Goal: Task Accomplishment & Management: Use online tool/utility

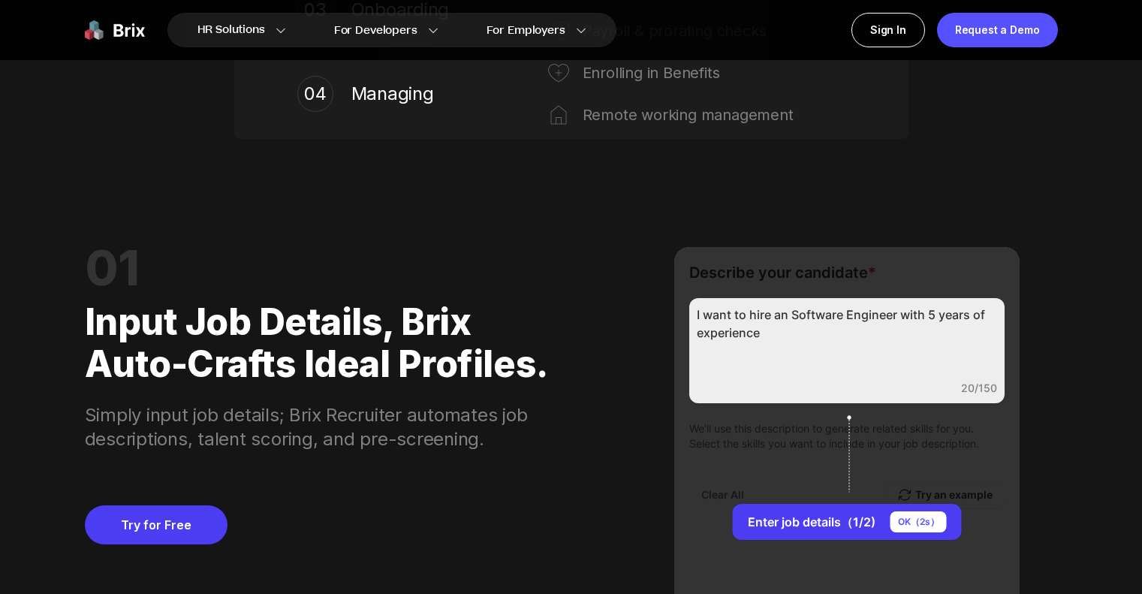
scroll to position [1066, 0]
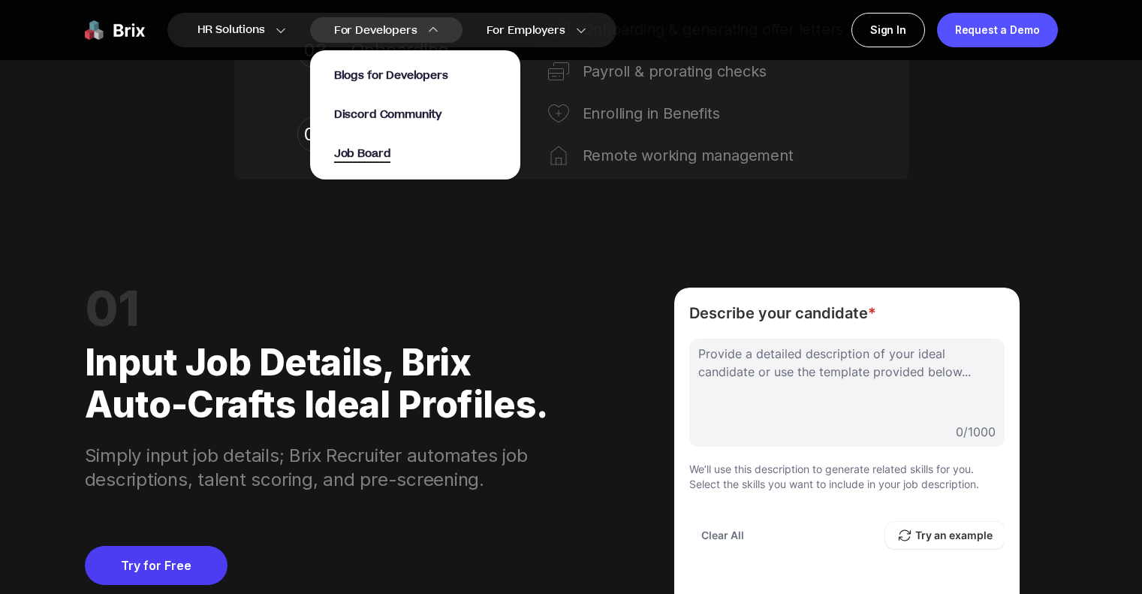
click at [376, 153] on span "Job Board" at bounding box center [362, 154] width 57 height 17
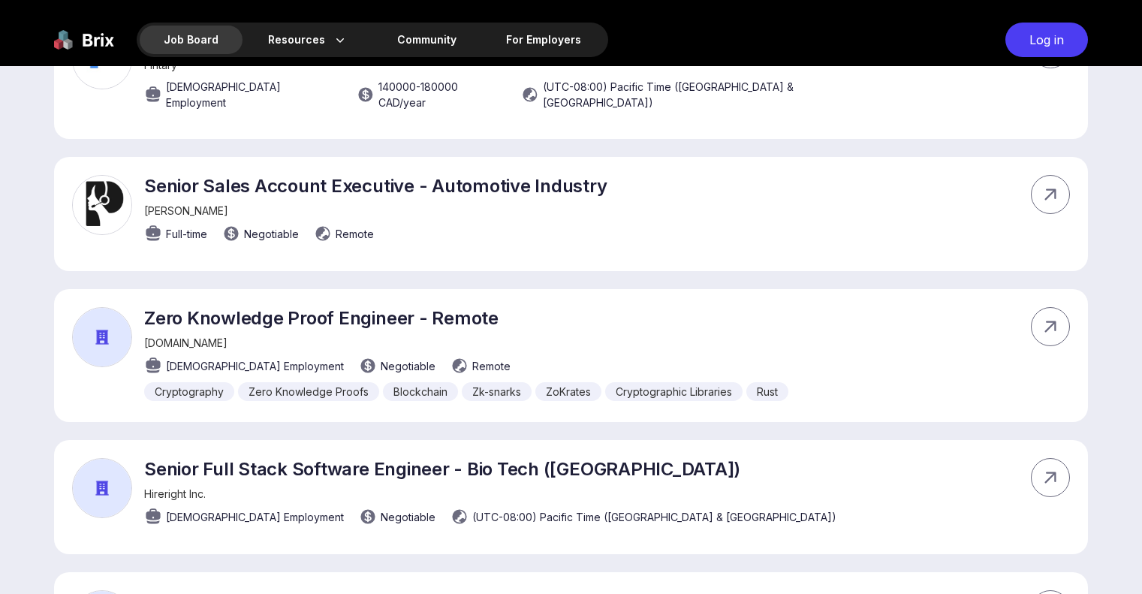
scroll to position [854, 0]
click at [966, 309] on div "Apply Now" at bounding box center [960, 326] width 118 height 35
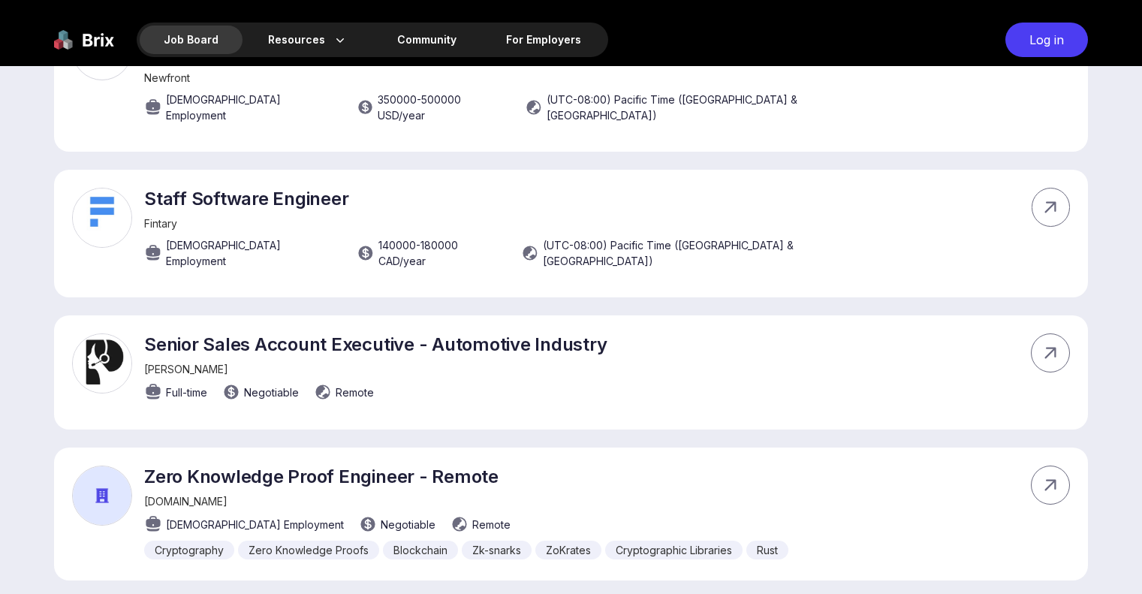
scroll to position [0, 0]
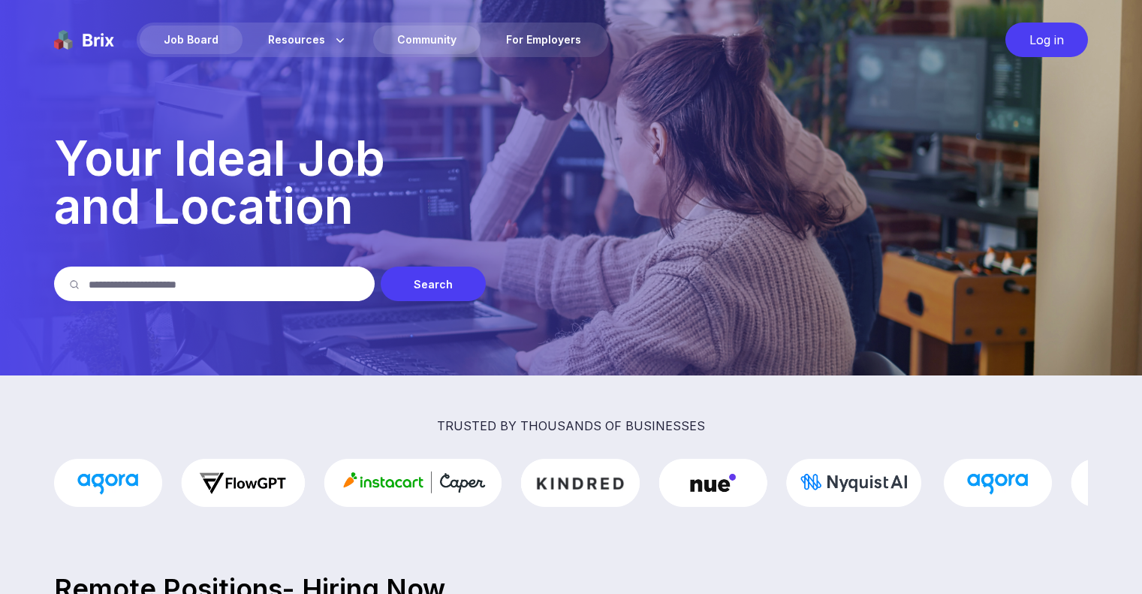
click at [411, 44] on div "Community" at bounding box center [426, 40] width 107 height 29
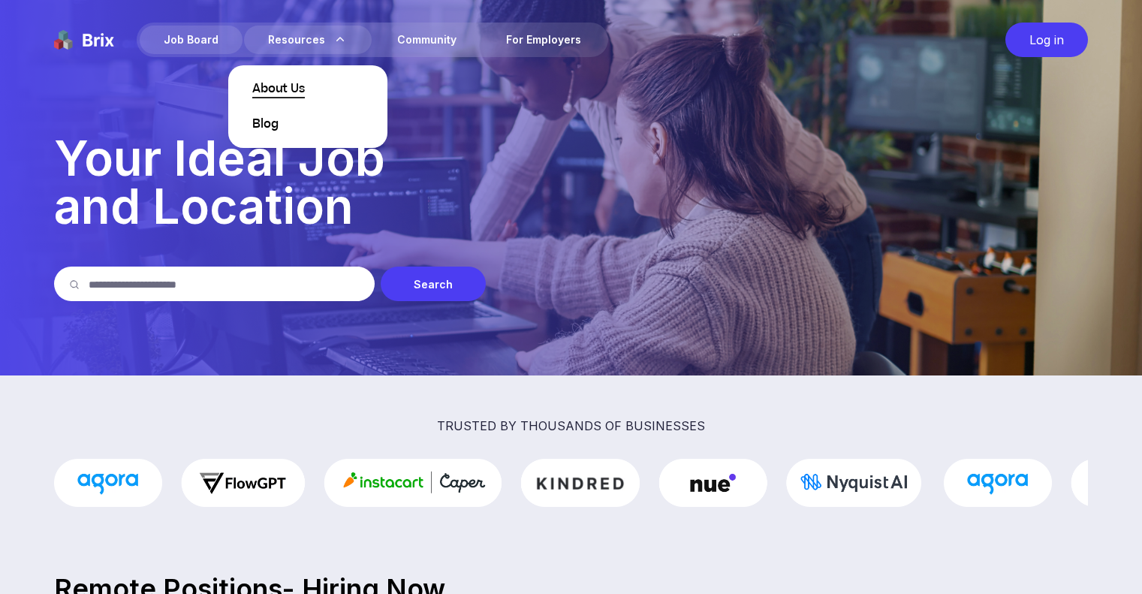
click at [291, 95] on span "About Us" at bounding box center [278, 89] width 53 height 18
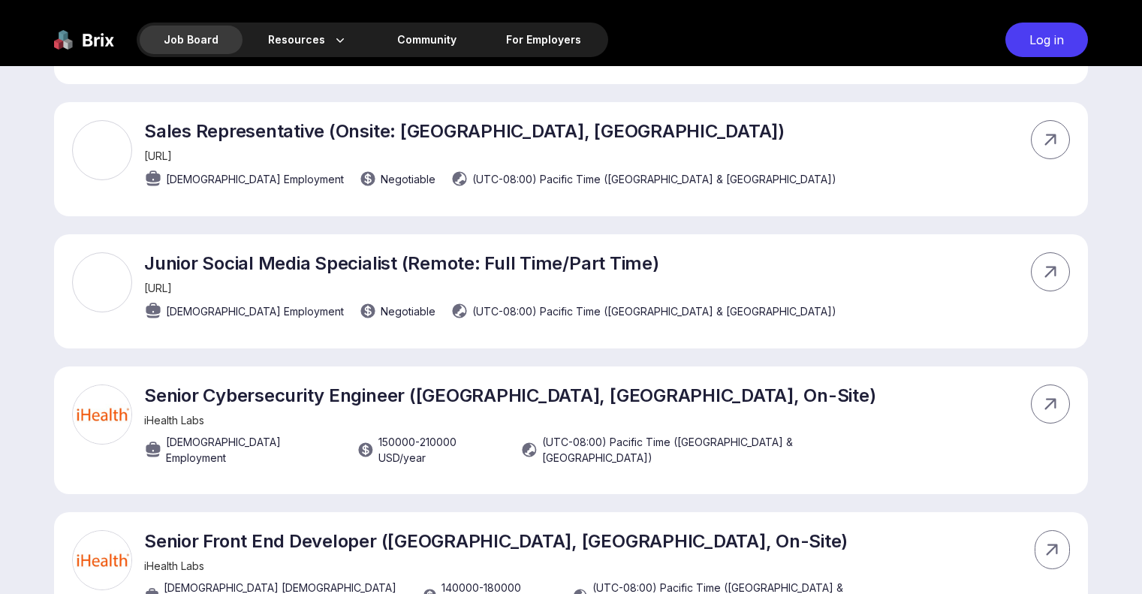
scroll to position [2381, 0]
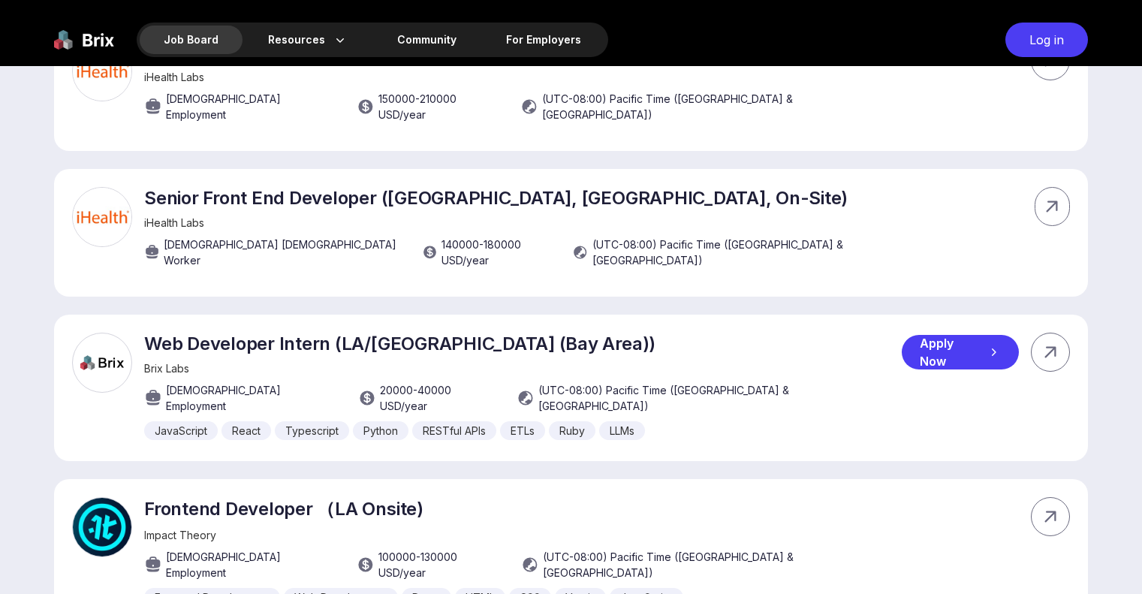
click at [987, 345] on icon at bounding box center [993, 352] width 15 height 15
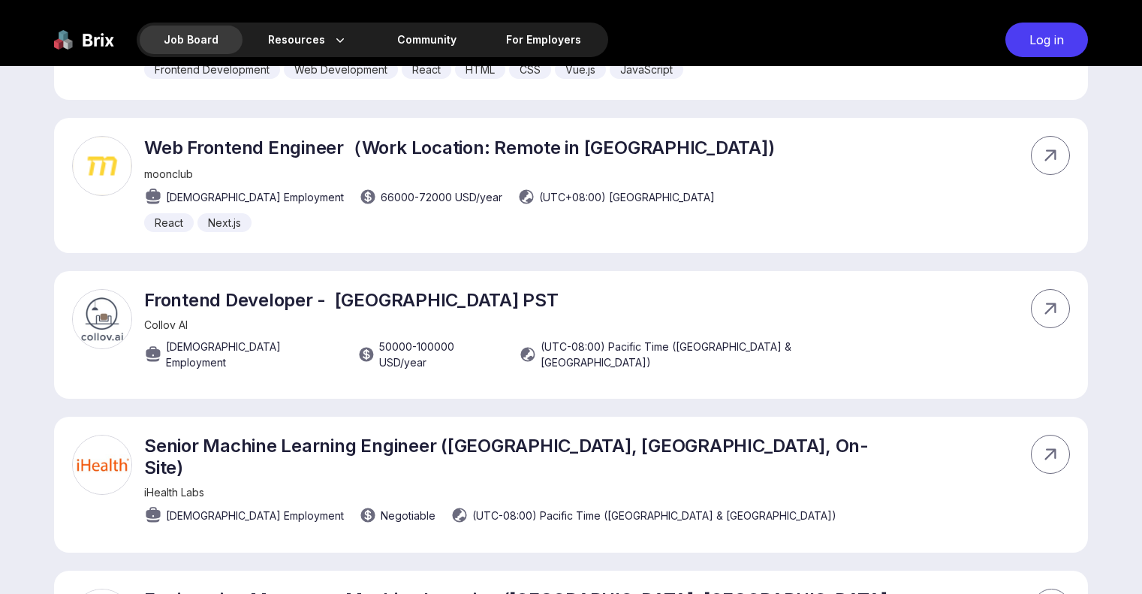
scroll to position [2911, 0]
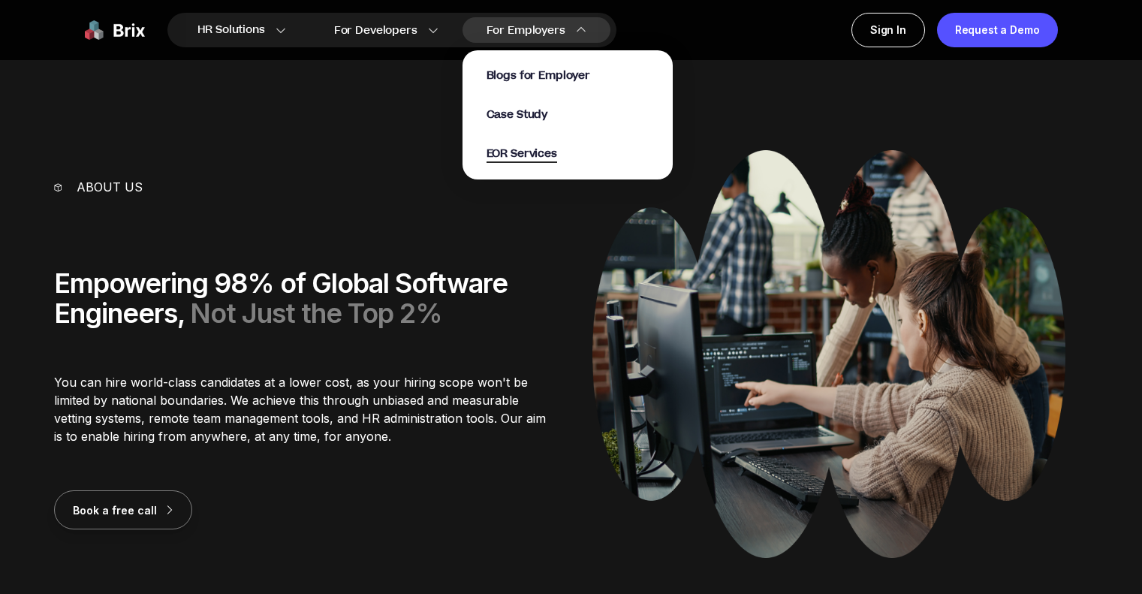
click at [508, 158] on span "EOR Services" at bounding box center [522, 154] width 71 height 17
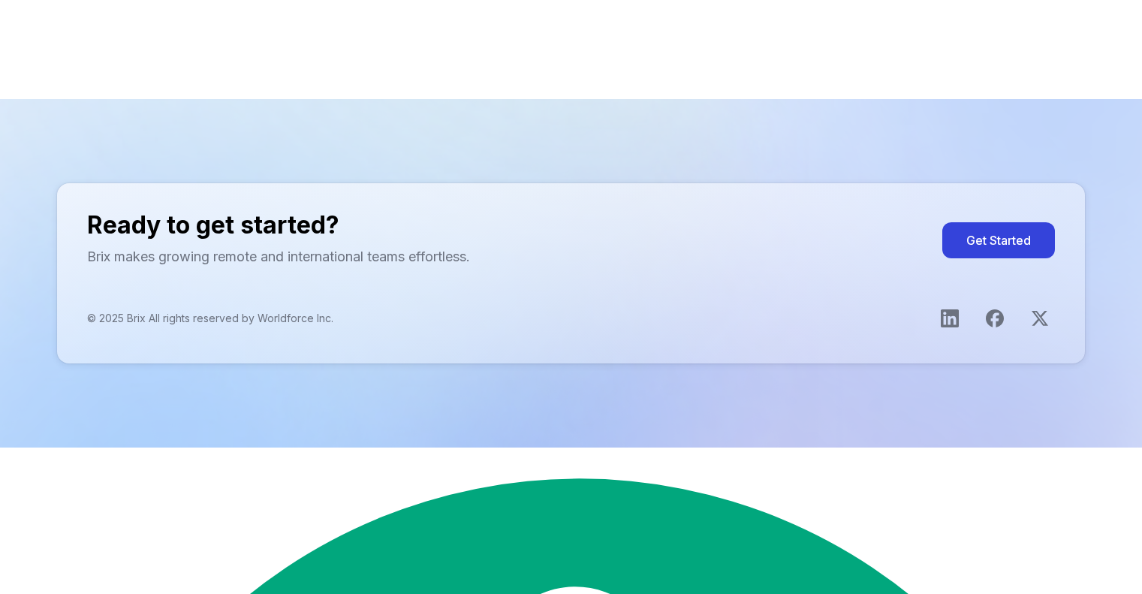
scroll to position [3028, 0]
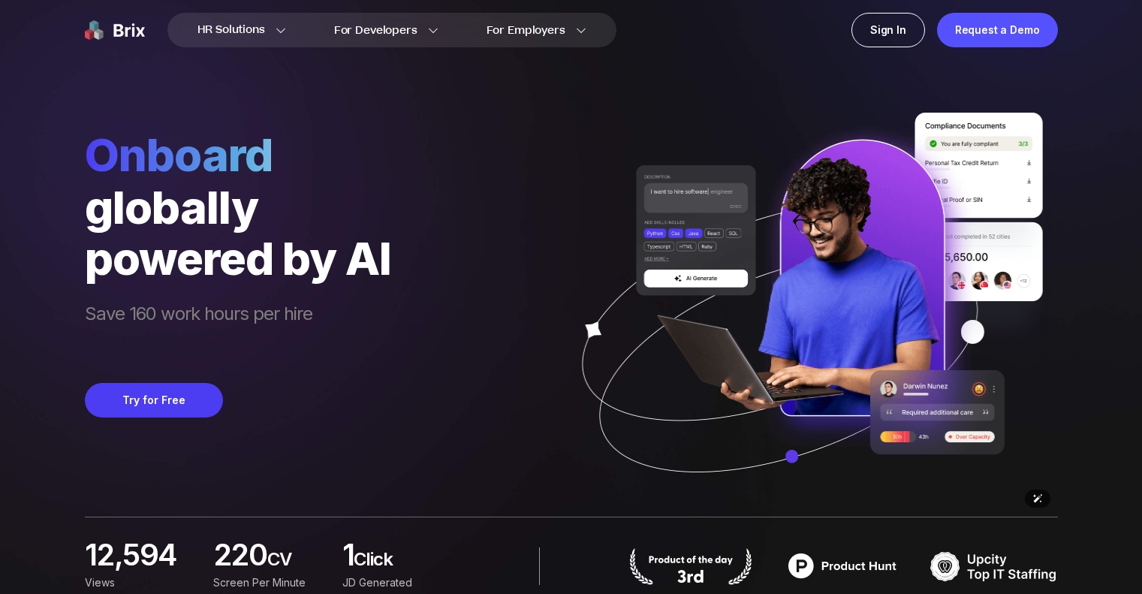
click at [974, 408] on img at bounding box center [806, 315] width 503 height 404
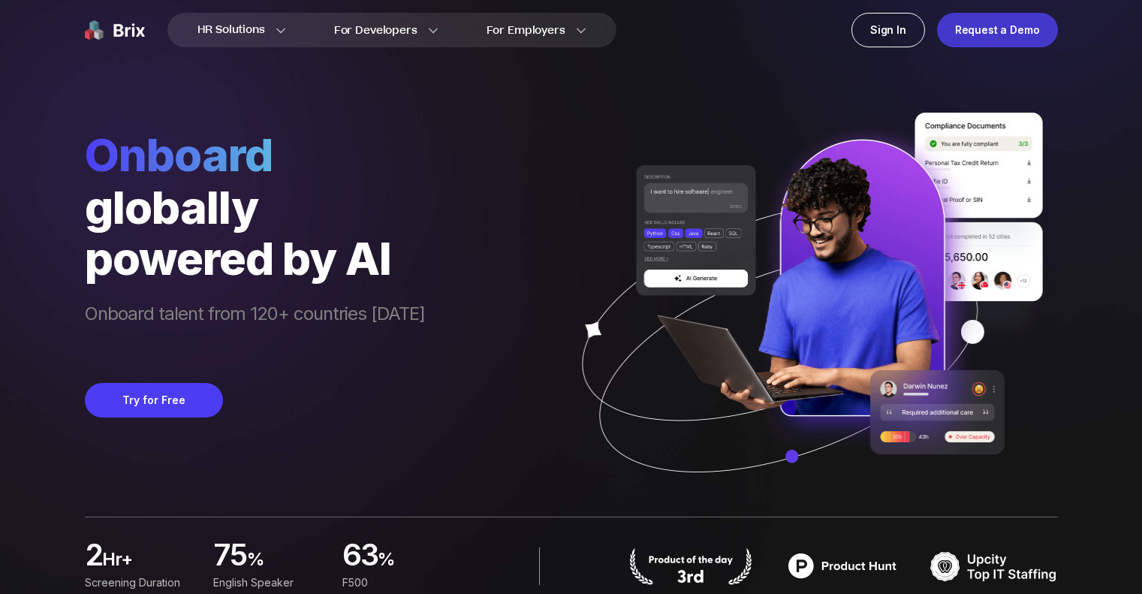
click at [1015, 32] on div "Request a Demo" at bounding box center [997, 30] width 121 height 35
click at [1005, 34] on div "Request a Demo" at bounding box center [997, 30] width 121 height 35
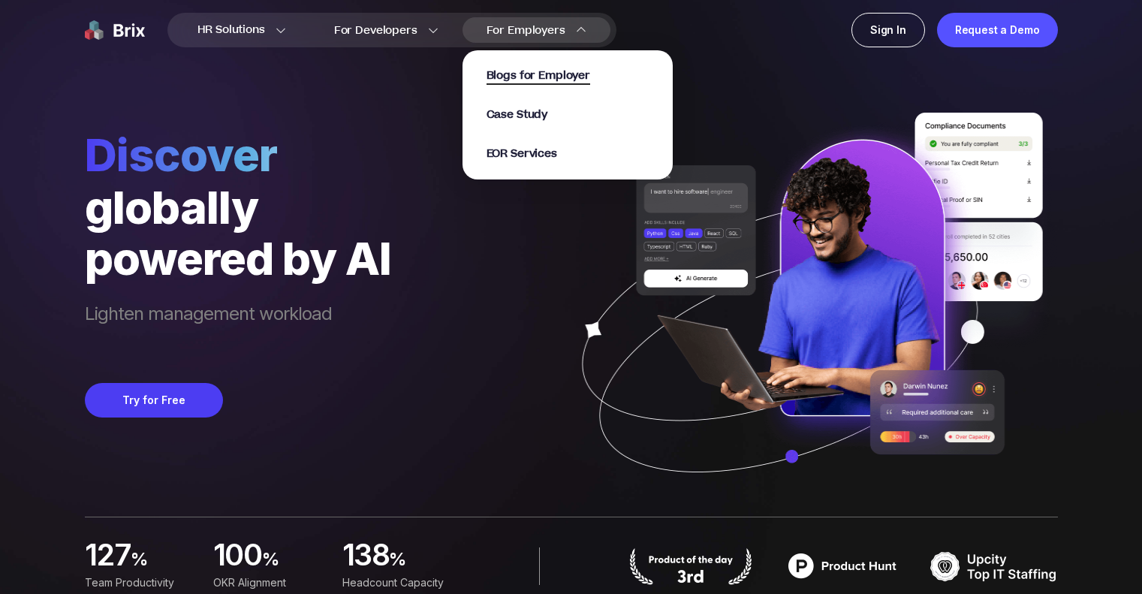
click at [514, 80] on span "Blogs for Employer" at bounding box center [539, 76] width 104 height 17
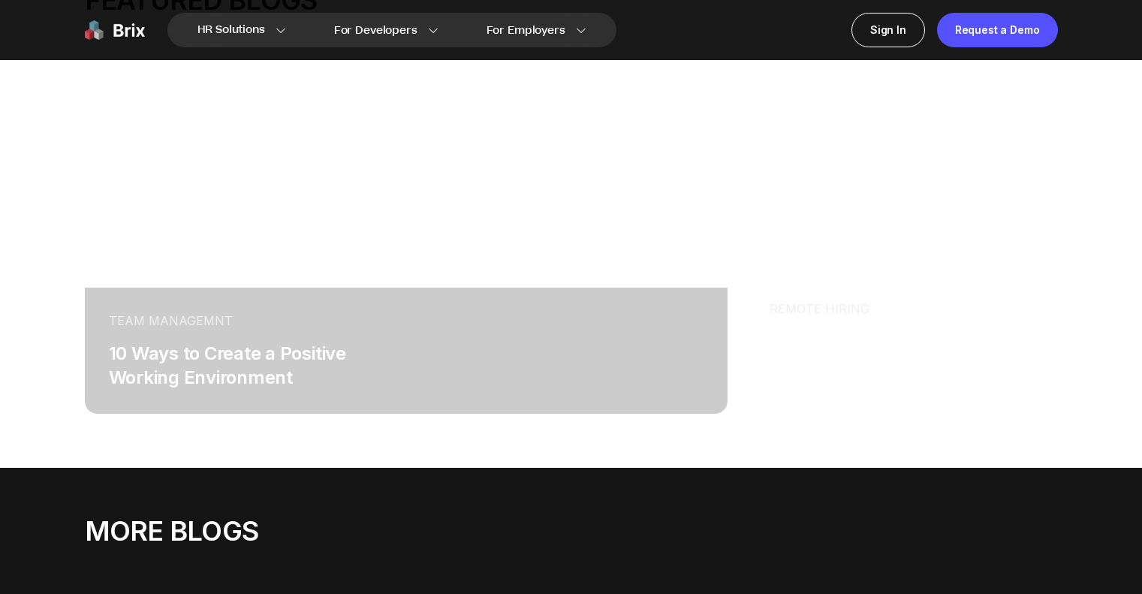
scroll to position [385, 0]
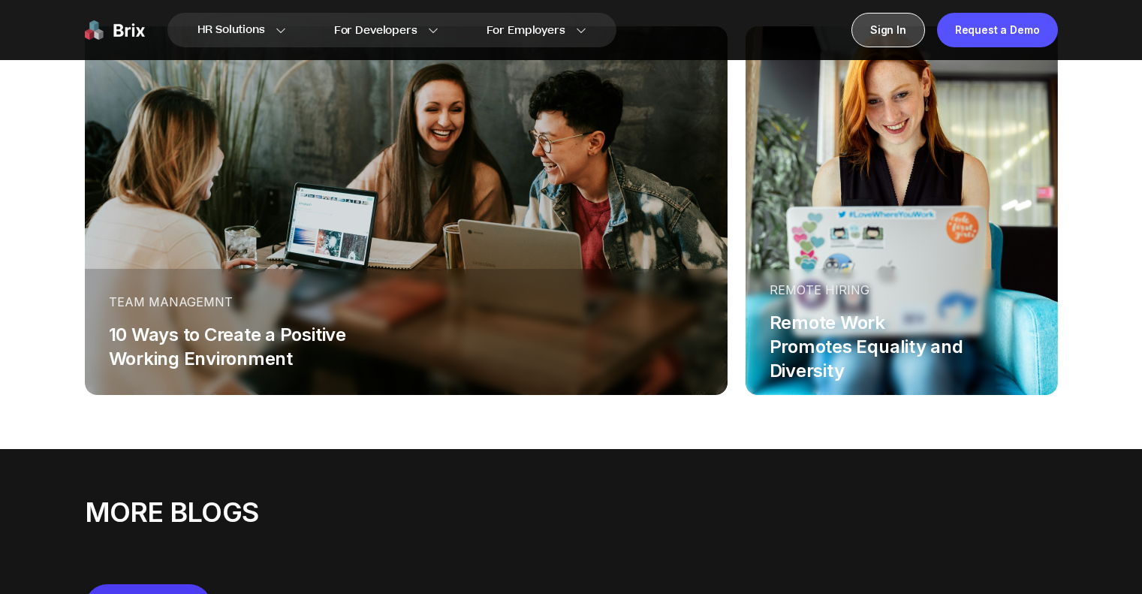
click at [880, 38] on div "Sign In" at bounding box center [888, 30] width 74 height 35
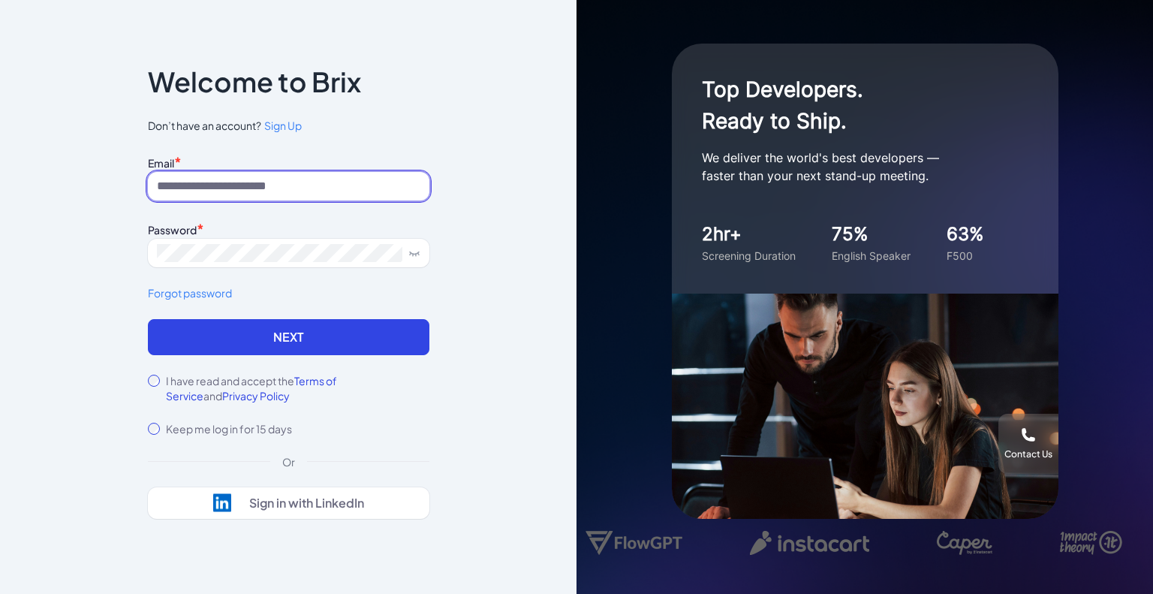
click at [217, 190] on input at bounding box center [289, 186] width 282 height 29
type input "**********"
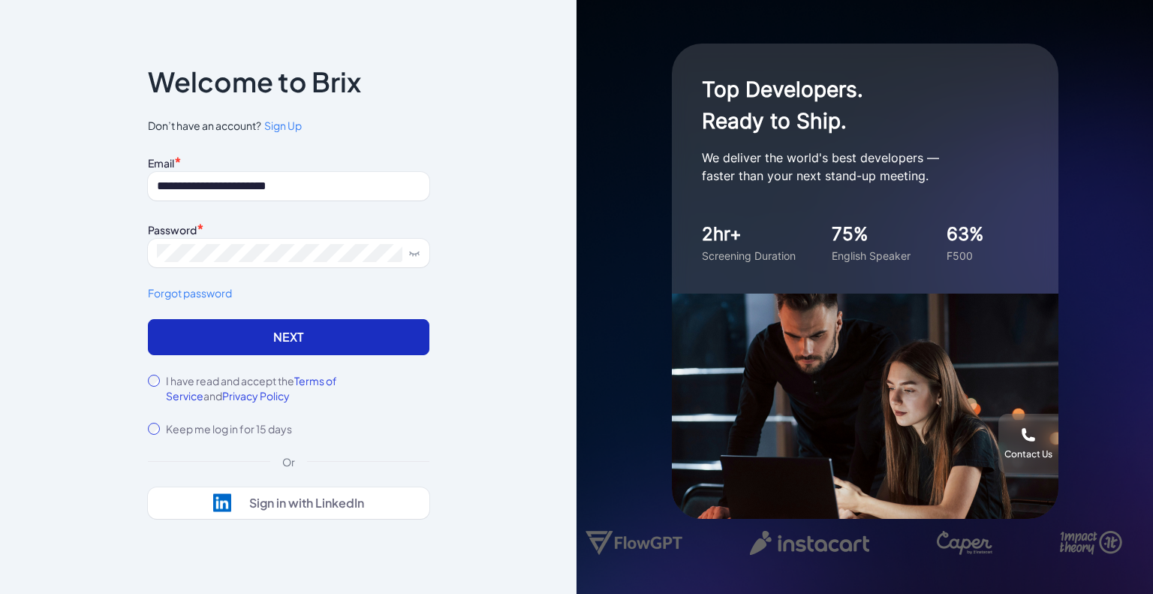
click at [217, 336] on button "Next" at bounding box center [289, 337] width 282 height 36
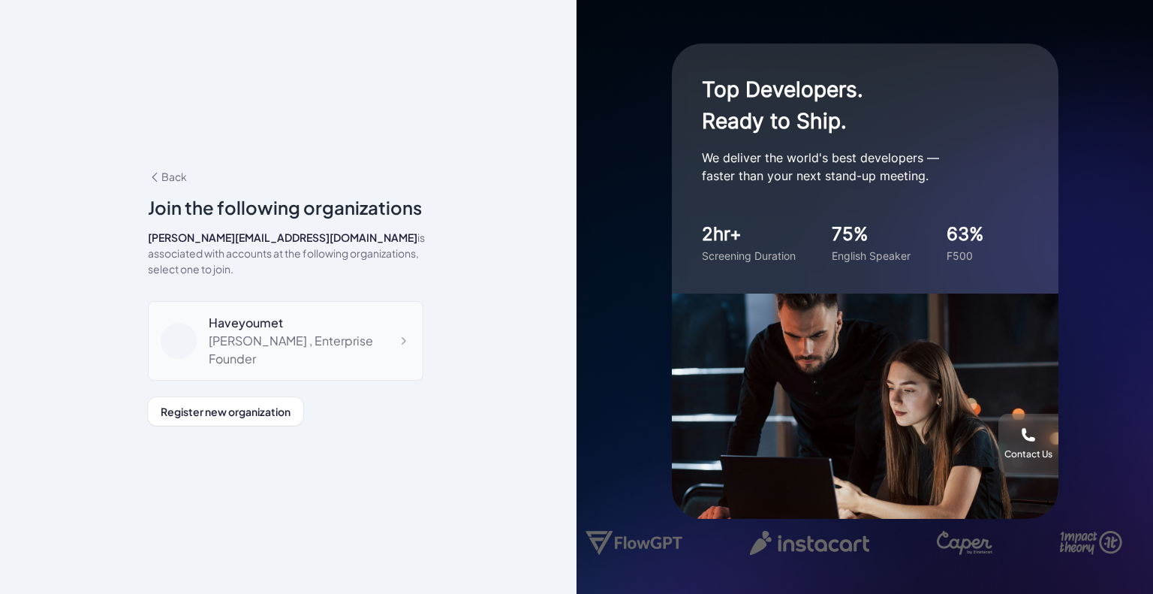
click at [262, 336] on div "[PERSON_NAME] , Enterprise Founder" at bounding box center [310, 350] width 202 height 36
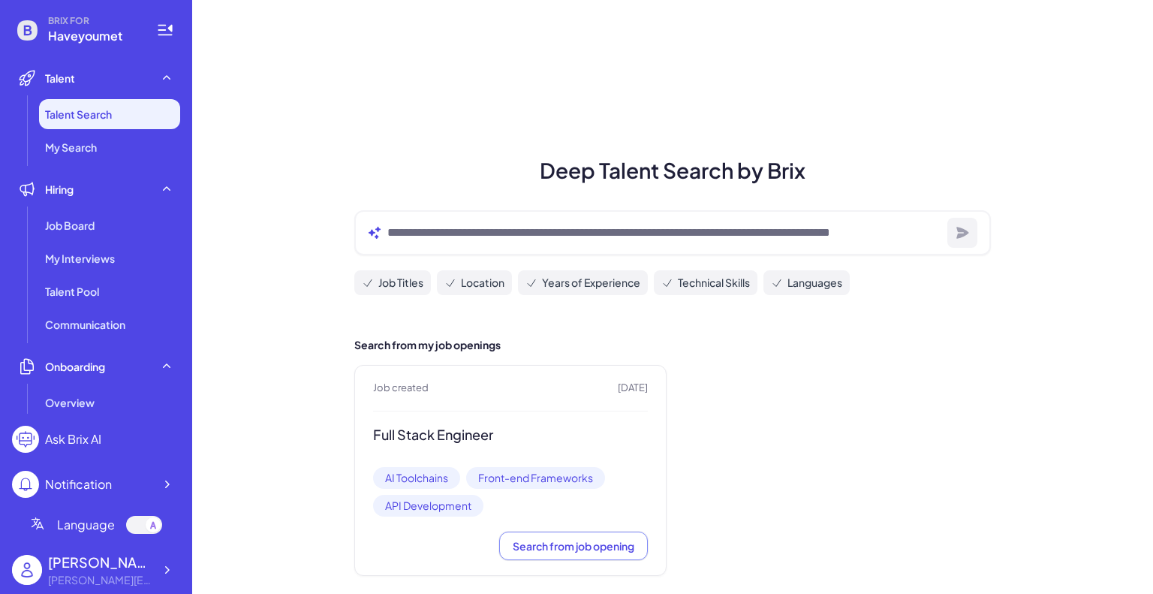
scroll to position [17, 0]
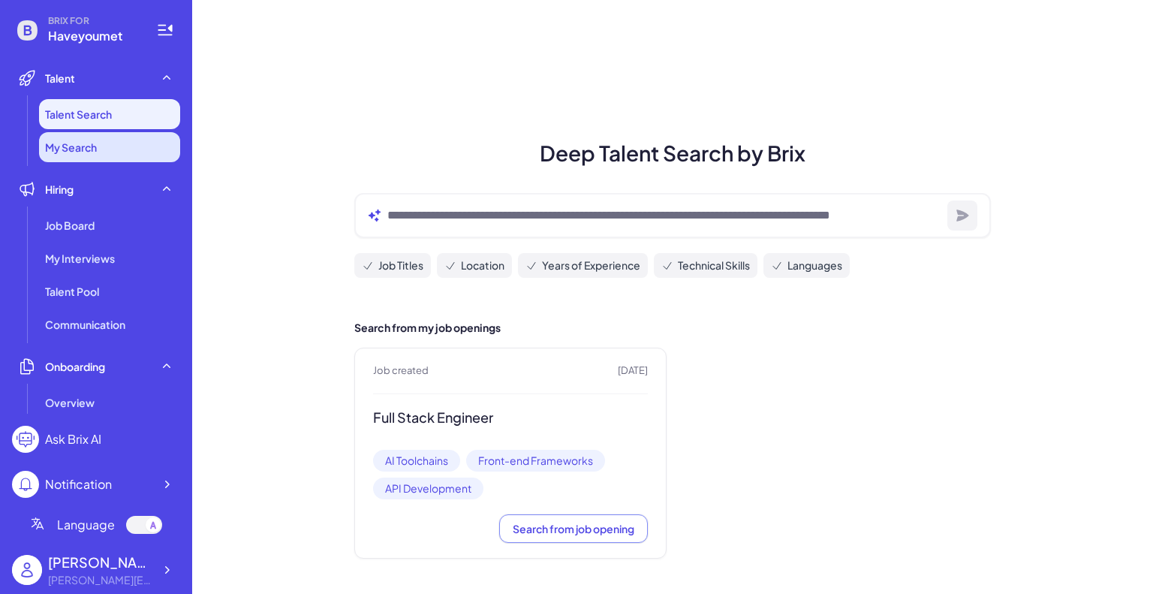
click at [77, 149] on span "My Search" at bounding box center [71, 147] width 52 height 15
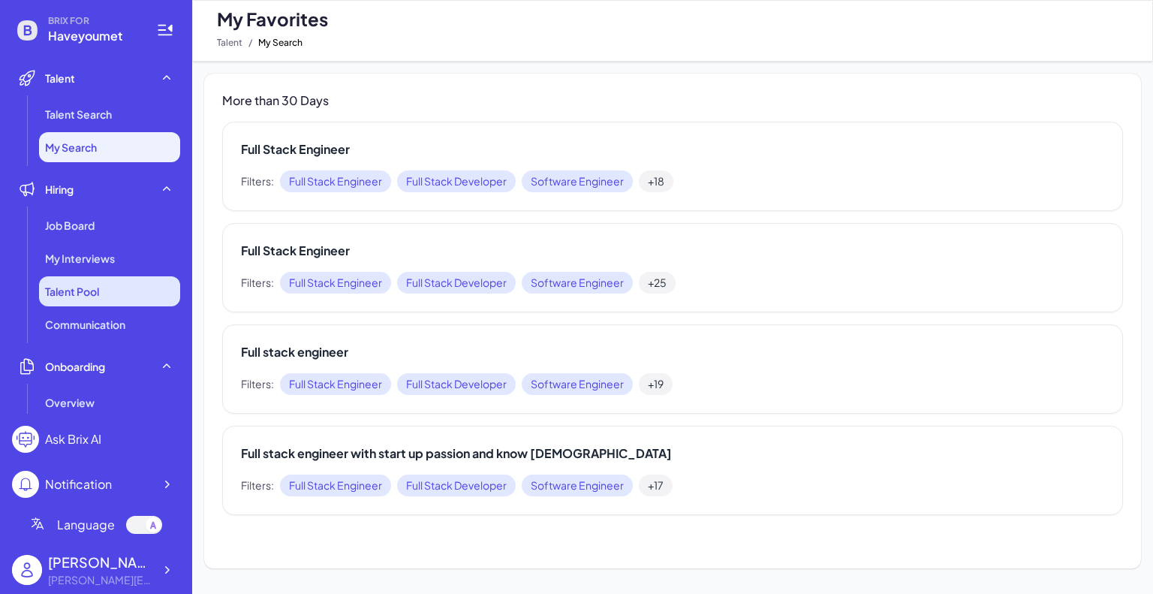
click at [65, 300] on li "Talent Pool" at bounding box center [109, 291] width 141 height 30
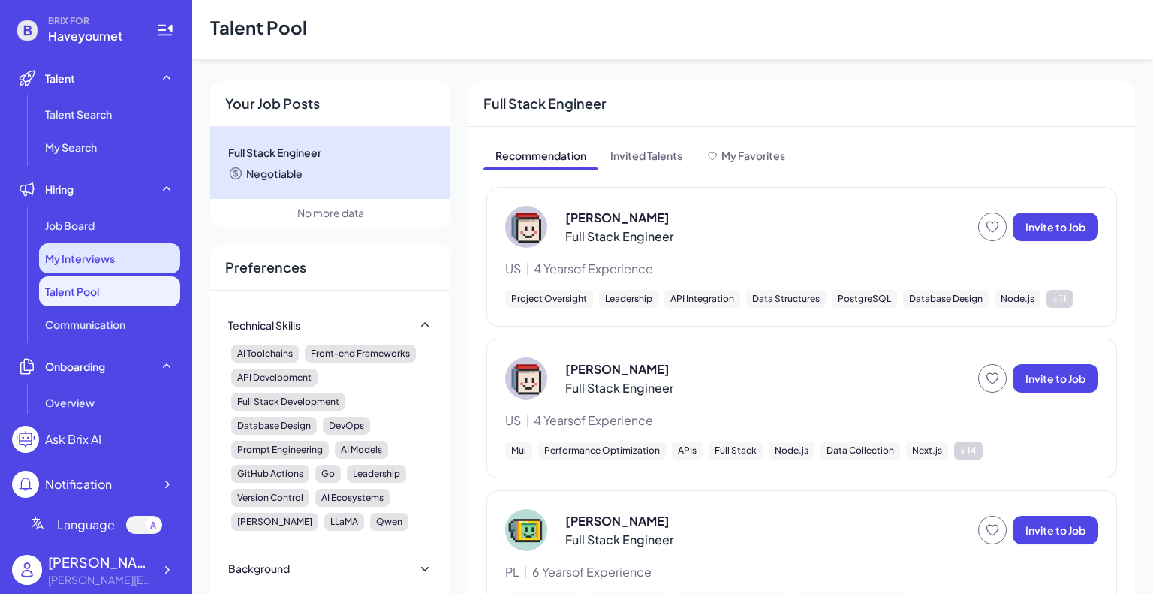
click at [89, 255] on span "My Interviews" at bounding box center [80, 258] width 70 height 15
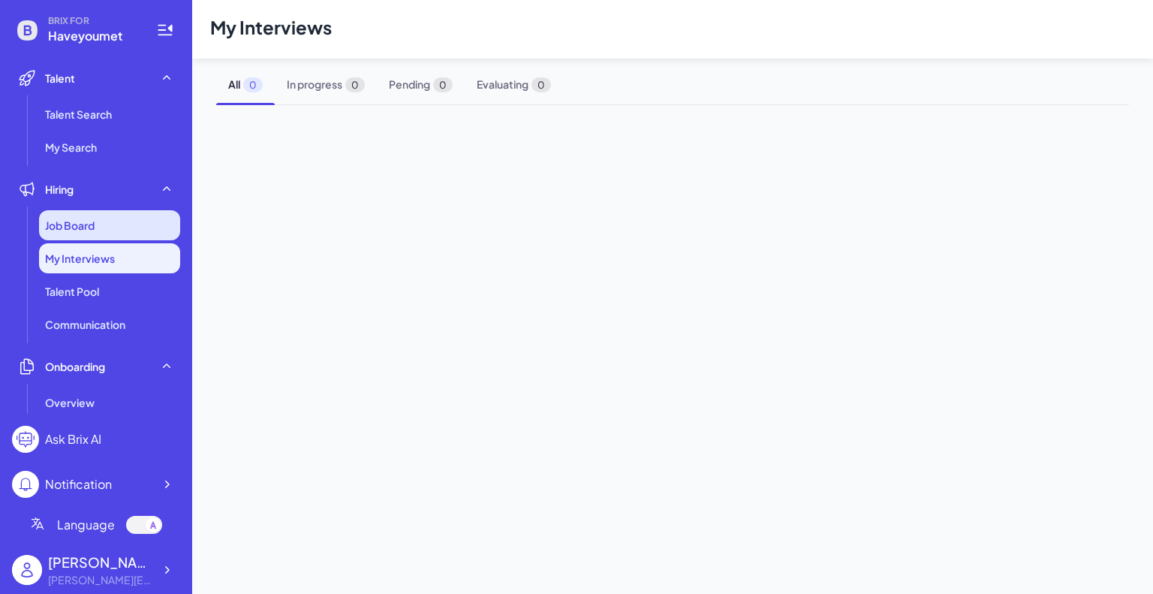
click at [79, 220] on span "Job Board" at bounding box center [70, 225] width 50 height 15
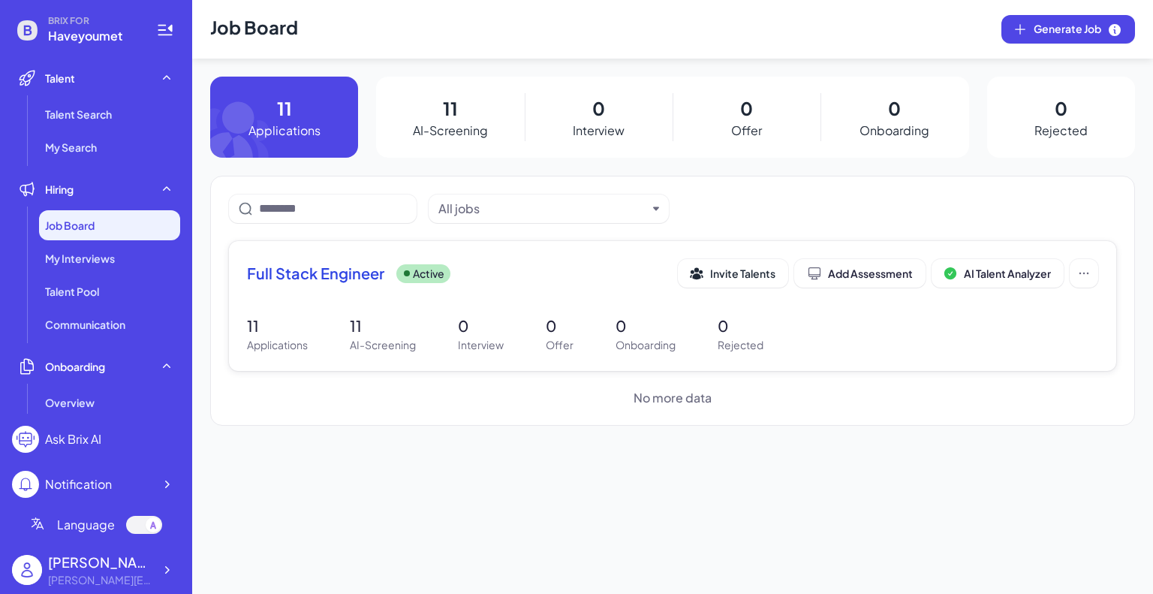
click at [478, 280] on div "Full Stack Engineer Active" at bounding box center [462, 273] width 431 height 21
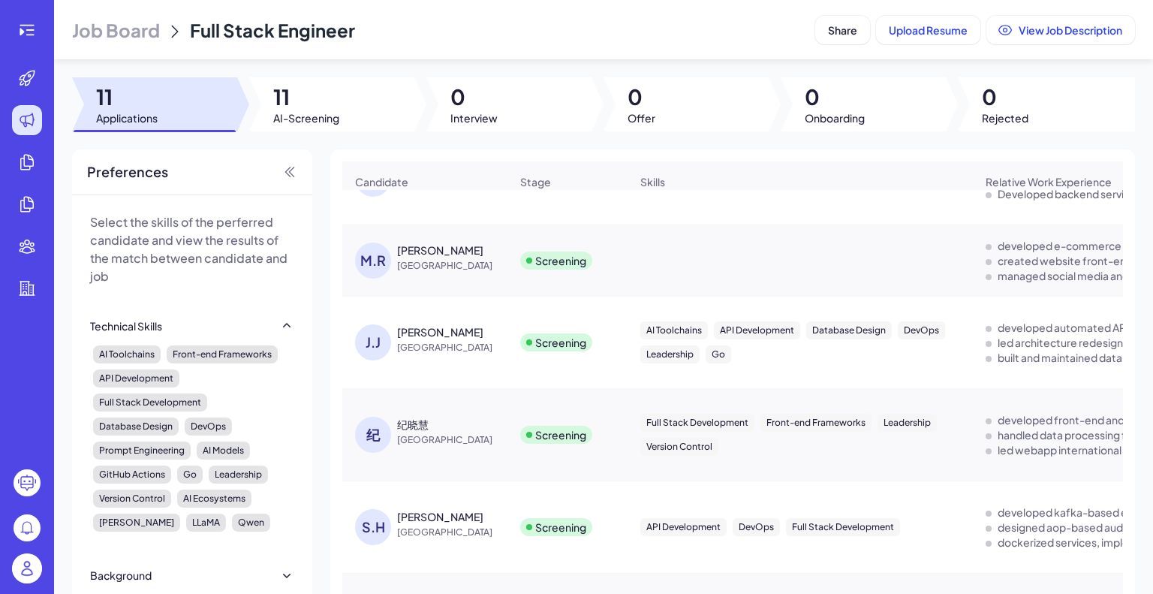
scroll to position [75, 0]
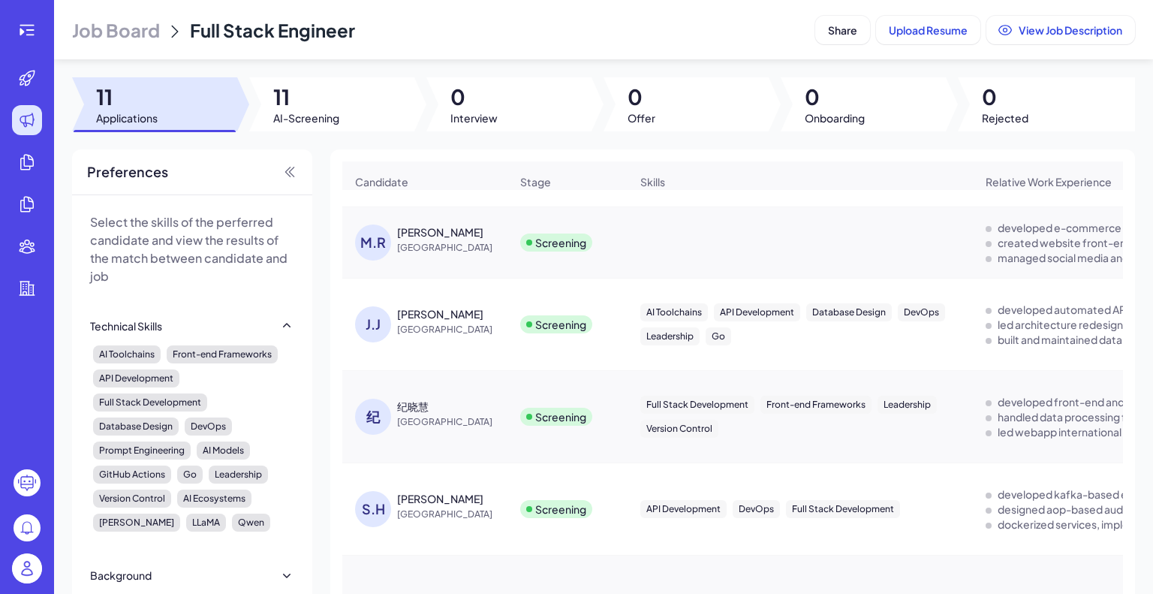
click at [595, 438] on div "Screening" at bounding box center [567, 417] width 119 height 42
click at [373, 426] on div "纪" at bounding box center [373, 417] width 36 height 36
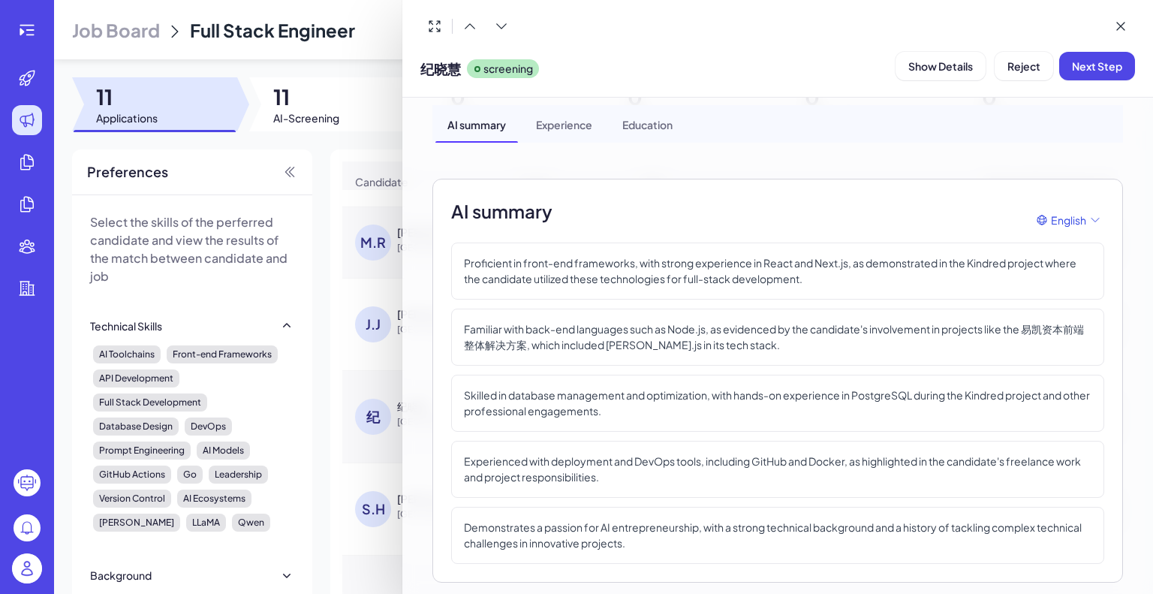
scroll to position [0, 0]
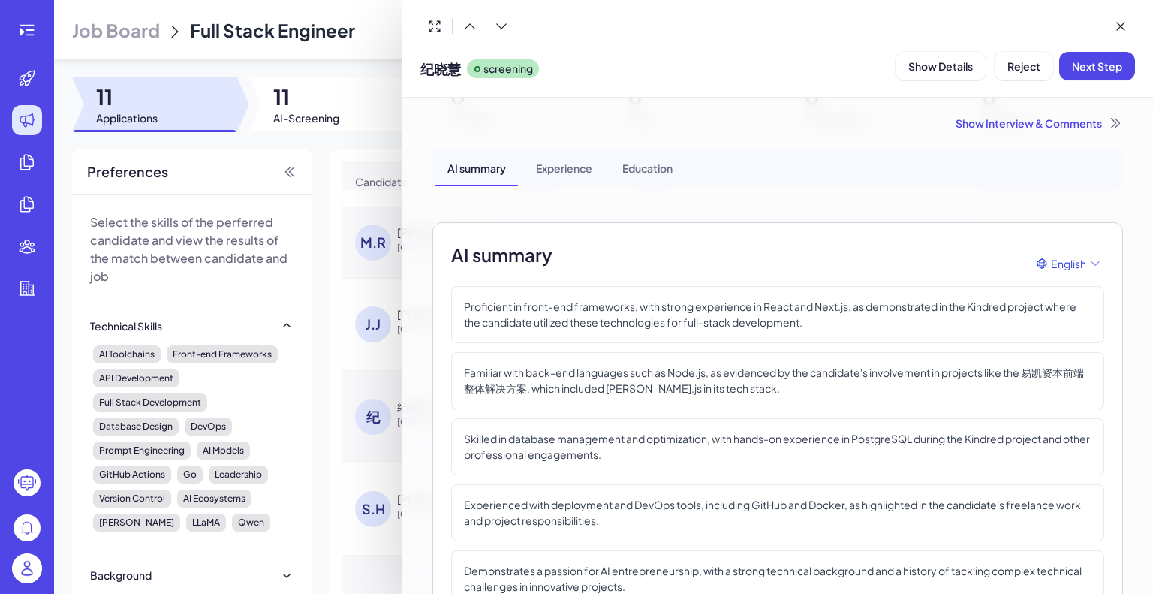
click at [565, 165] on div "Experience" at bounding box center [564, 168] width 80 height 38
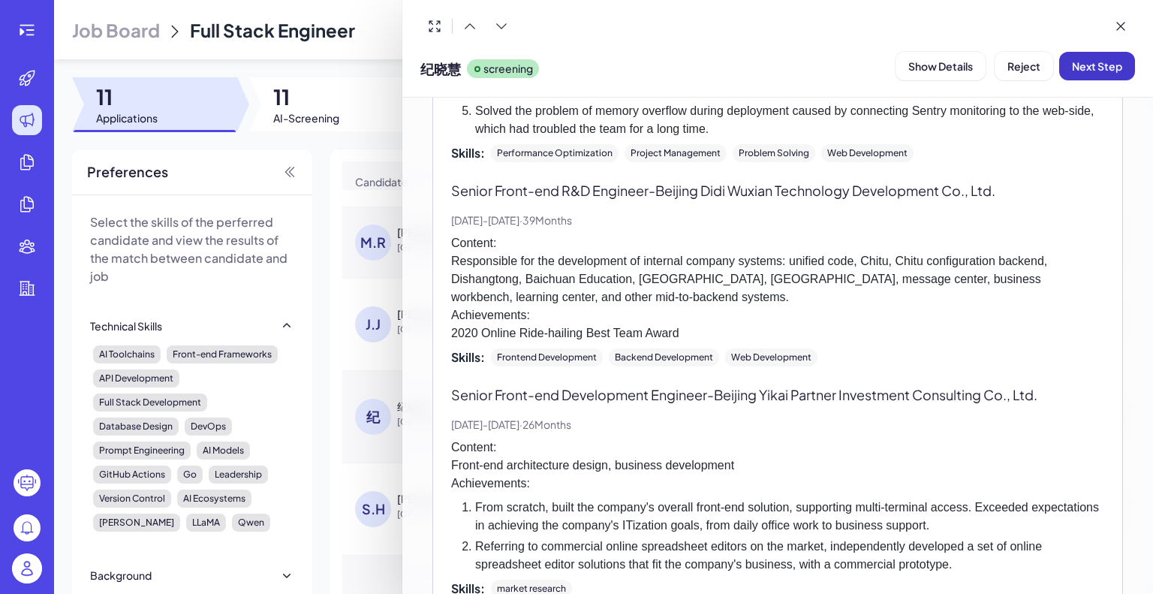
scroll to position [1095, 0]
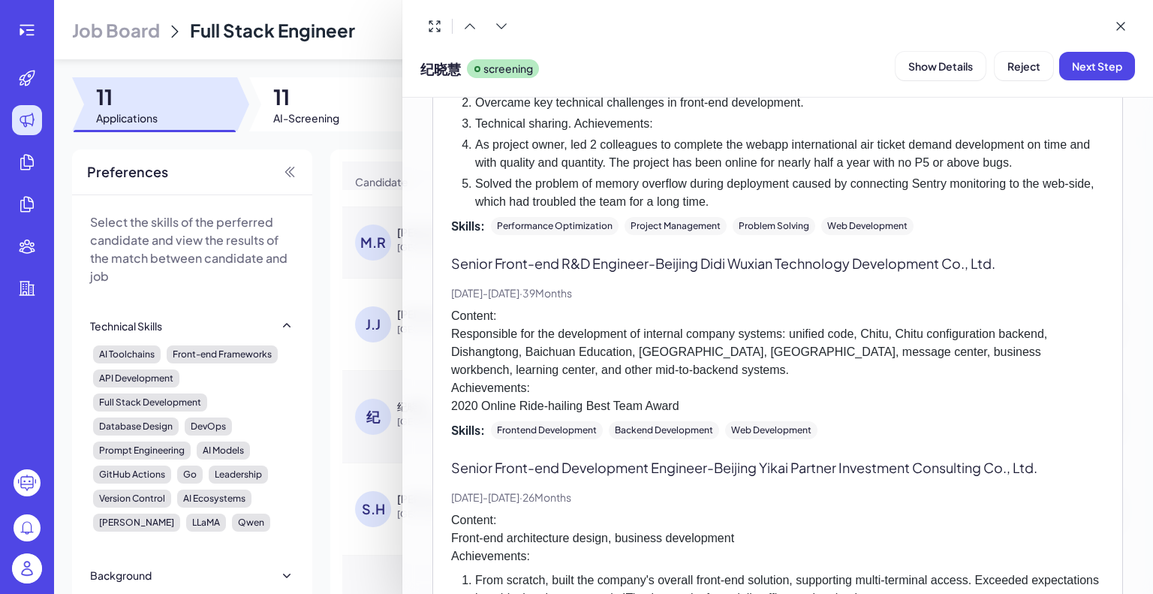
click at [1089, 63] on span "Next Step" at bounding box center [1097, 66] width 50 height 14
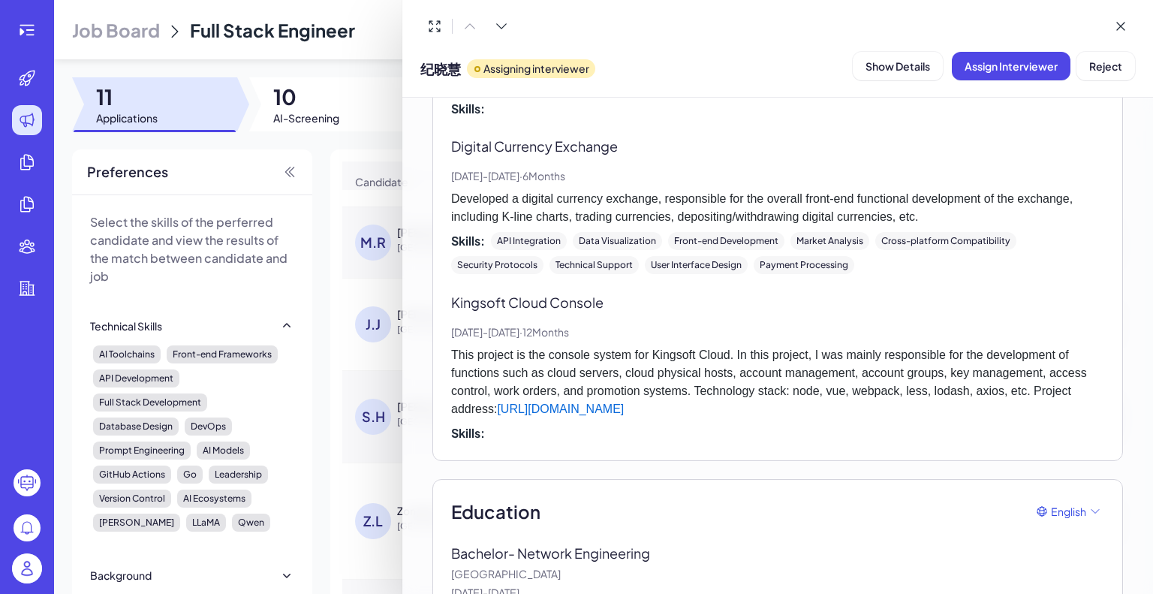
scroll to position [3197, 0]
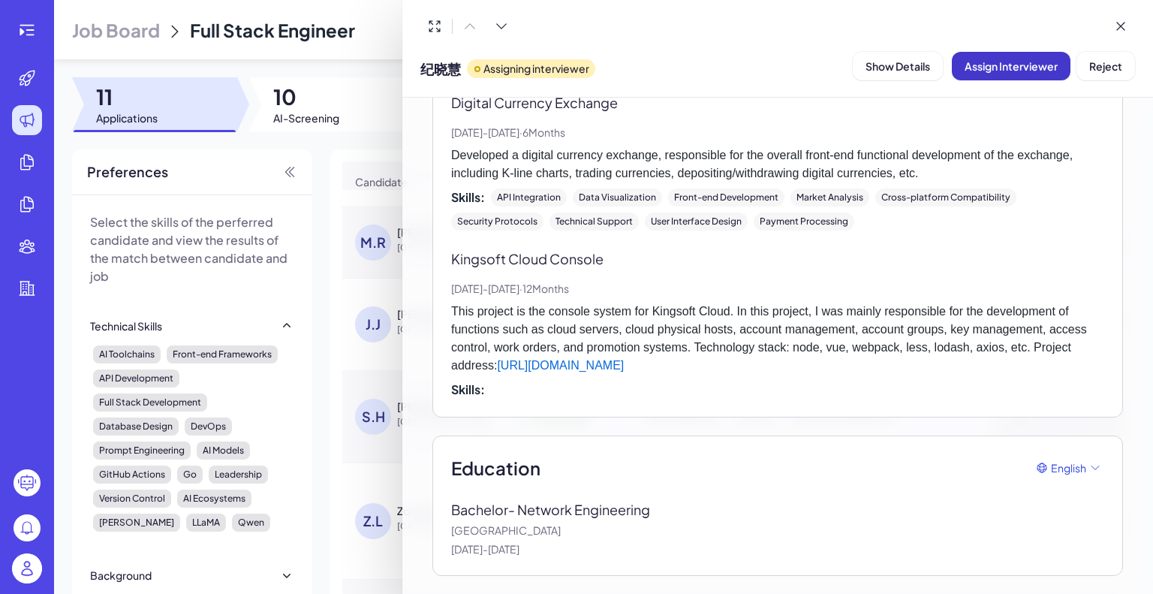
click at [991, 59] on button "Assign Interviewer" at bounding box center [1011, 66] width 119 height 29
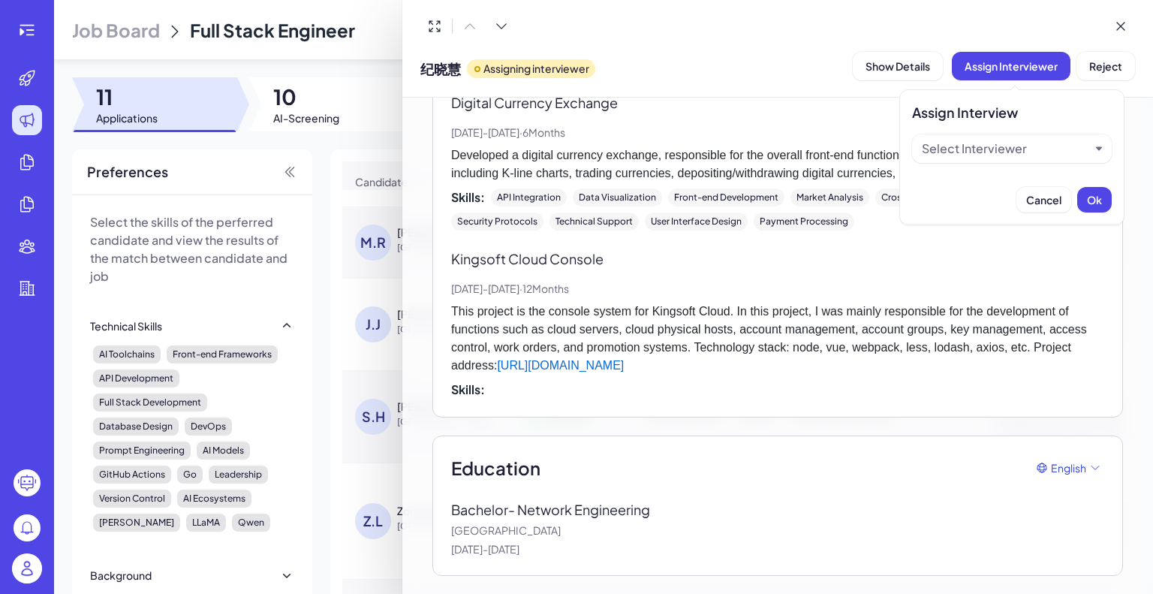
click at [999, 146] on div "Select Interviewer" at bounding box center [974, 149] width 105 height 18
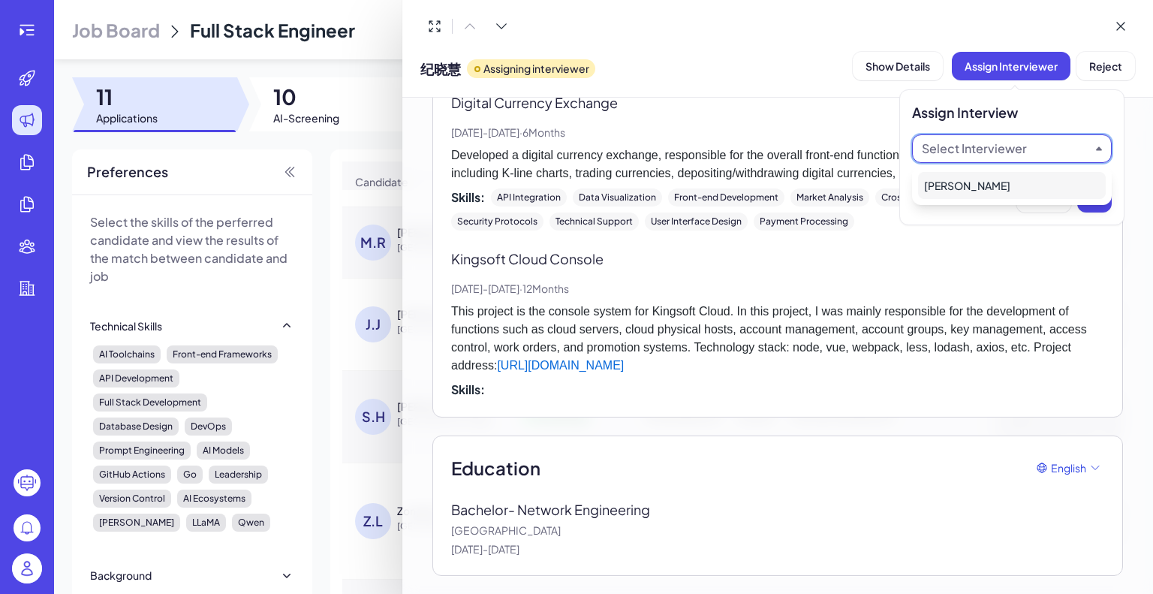
click at [984, 194] on div "[PERSON_NAME]" at bounding box center [1012, 185] width 188 height 27
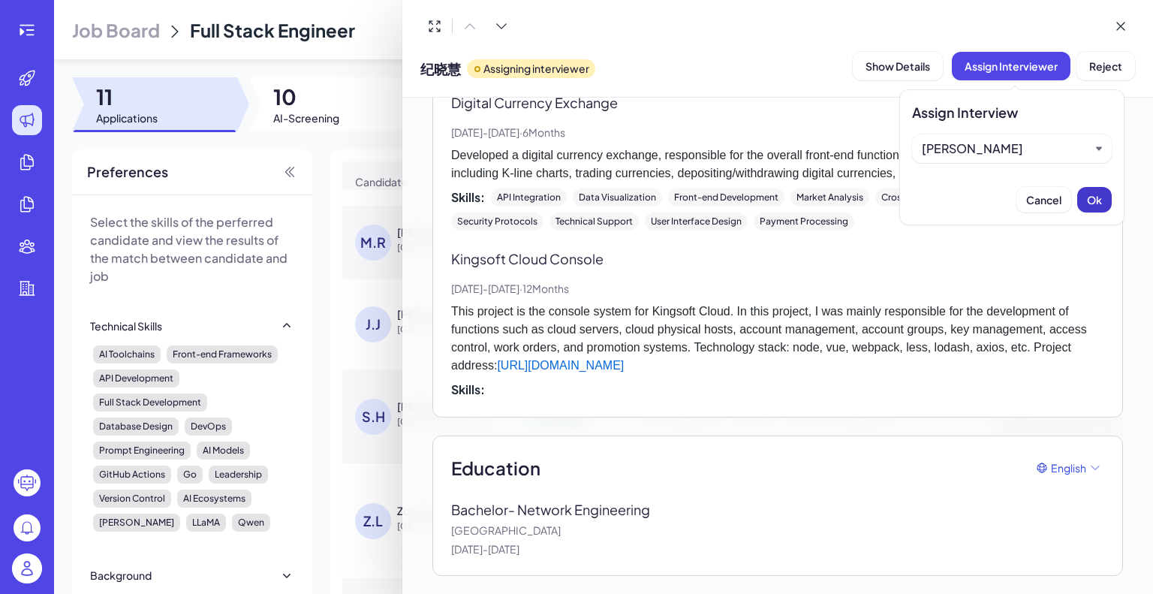
click at [1087, 194] on span "Ok" at bounding box center [1094, 200] width 15 height 14
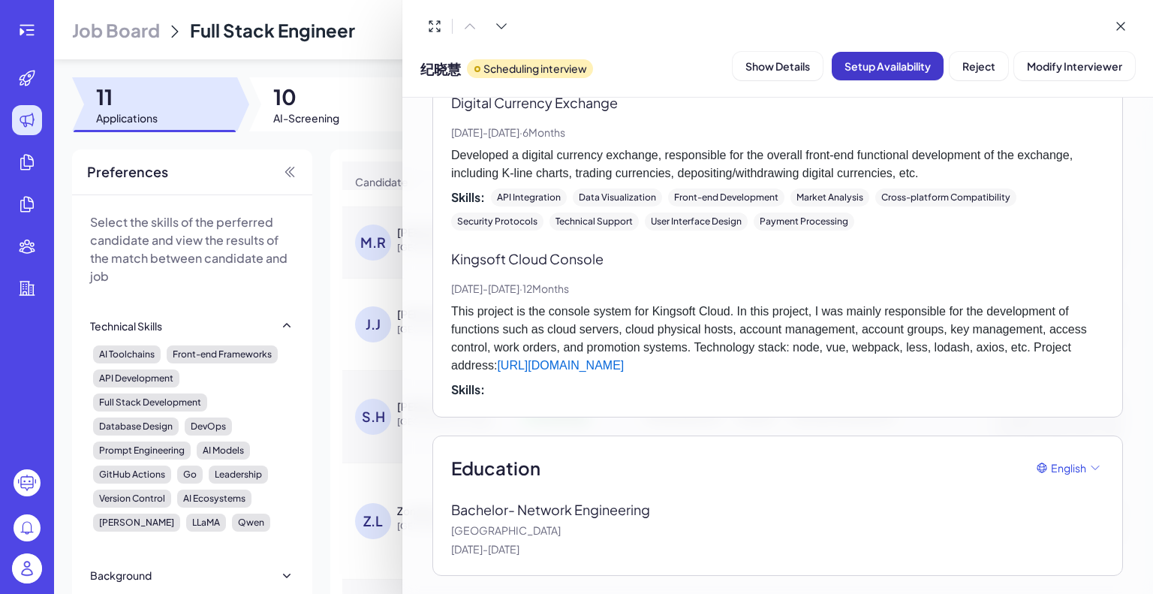
click at [884, 65] on span "Setup Availability" at bounding box center [888, 66] width 86 height 14
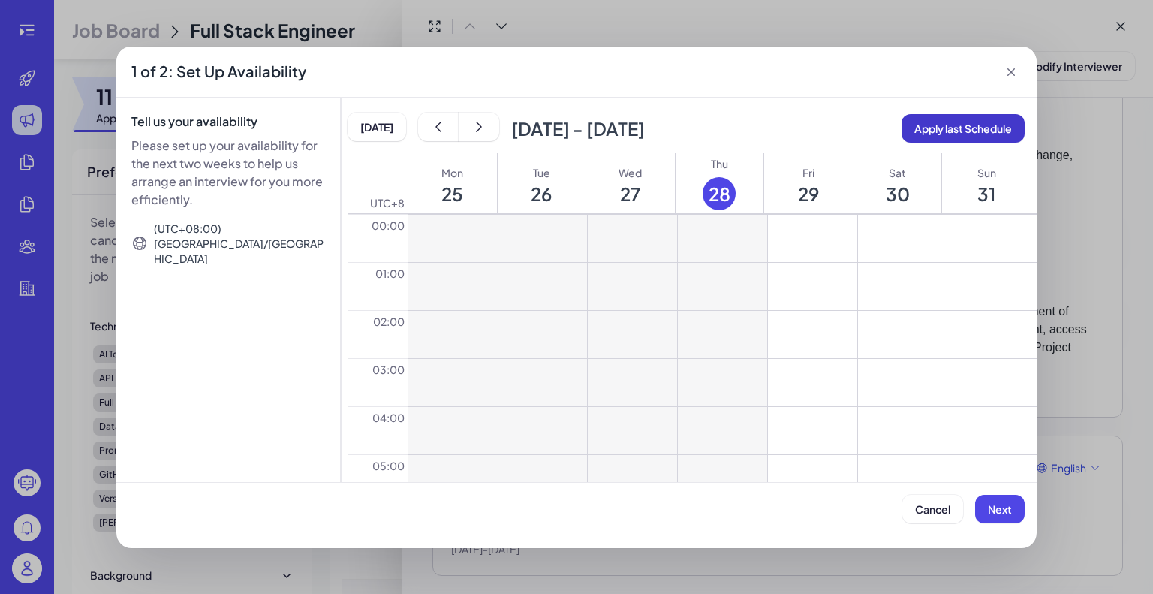
click at [940, 129] on span "Apply last Schedule" at bounding box center [963, 129] width 98 height 14
click at [848, 346] on button at bounding box center [812, 328] width 89 height 47
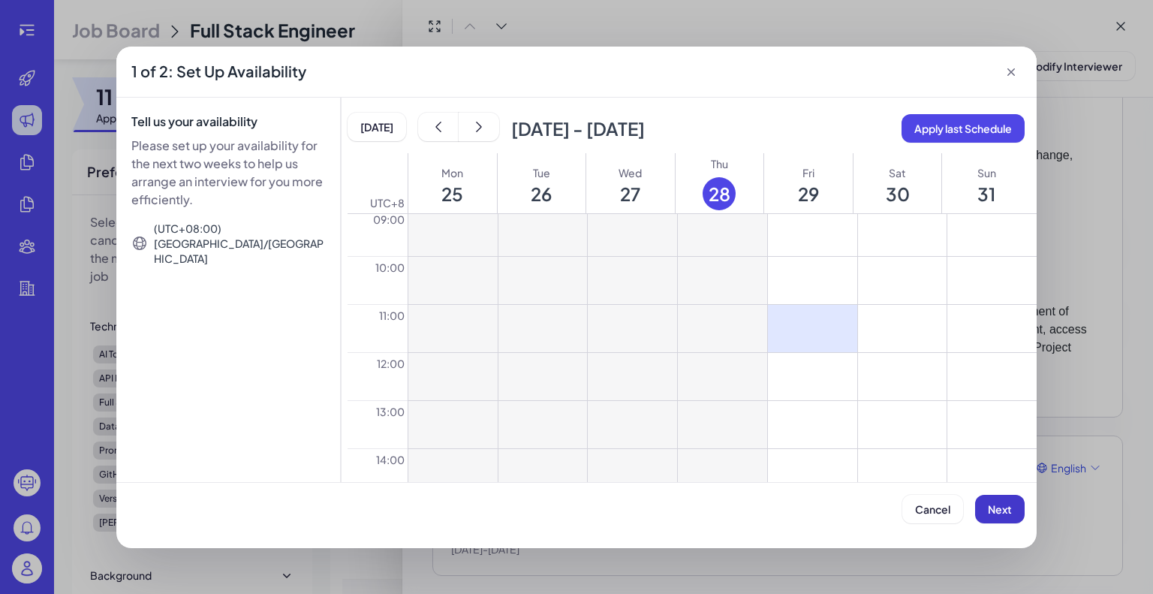
click at [1005, 504] on span "Next" at bounding box center [1000, 509] width 24 height 14
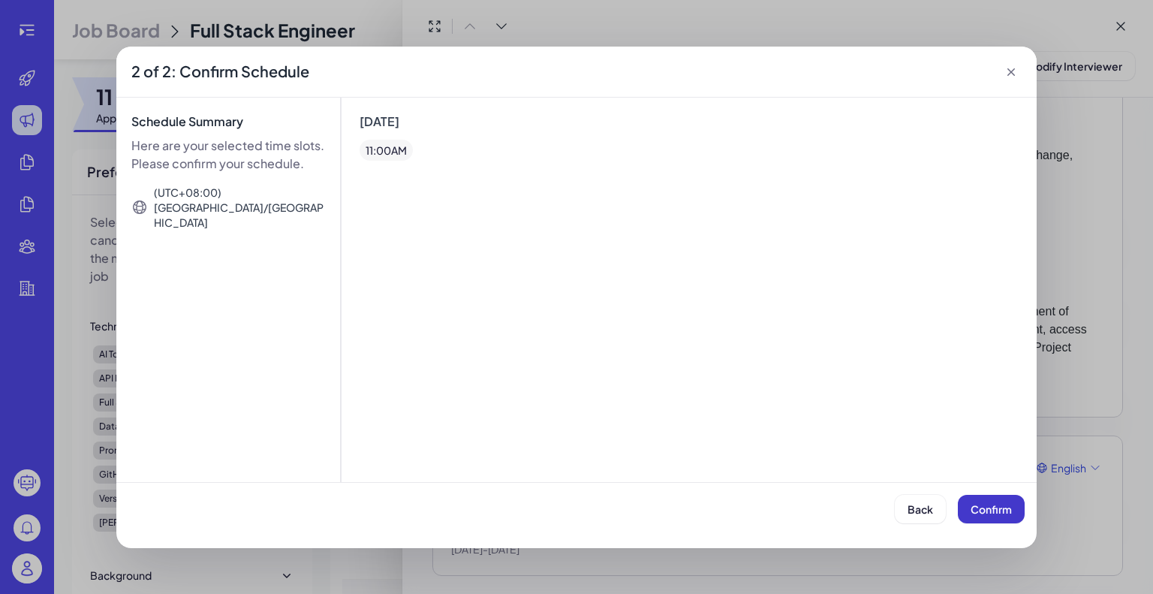
click at [993, 509] on span "Confirm" at bounding box center [991, 509] width 41 height 14
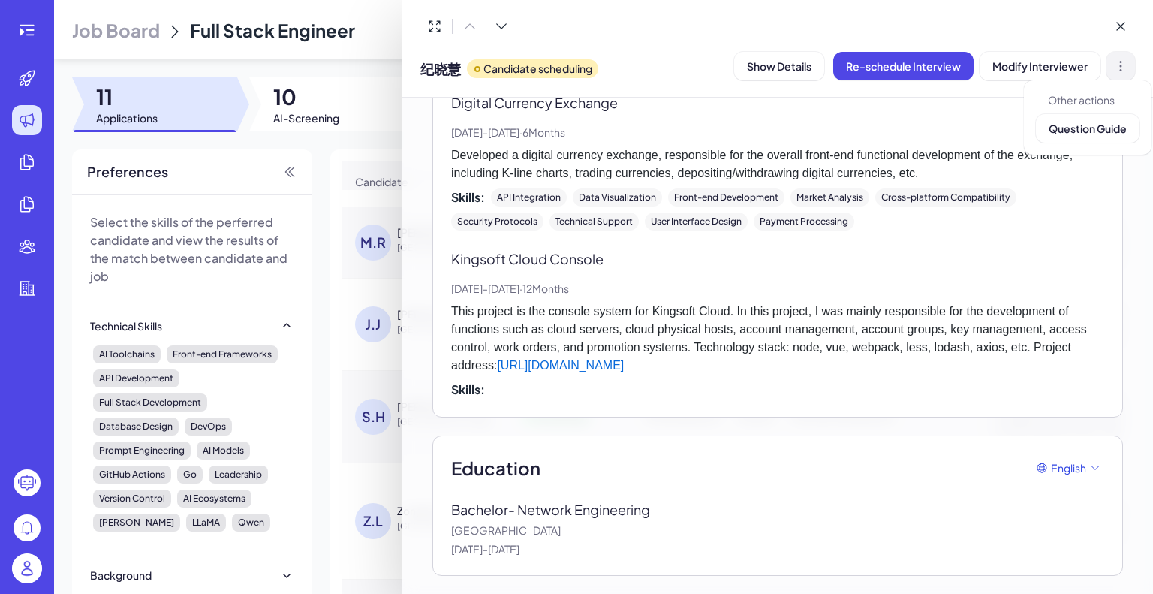
click at [1122, 68] on icon at bounding box center [1120, 66] width 15 height 15
click at [1113, 23] on button at bounding box center [1121, 26] width 29 height 29
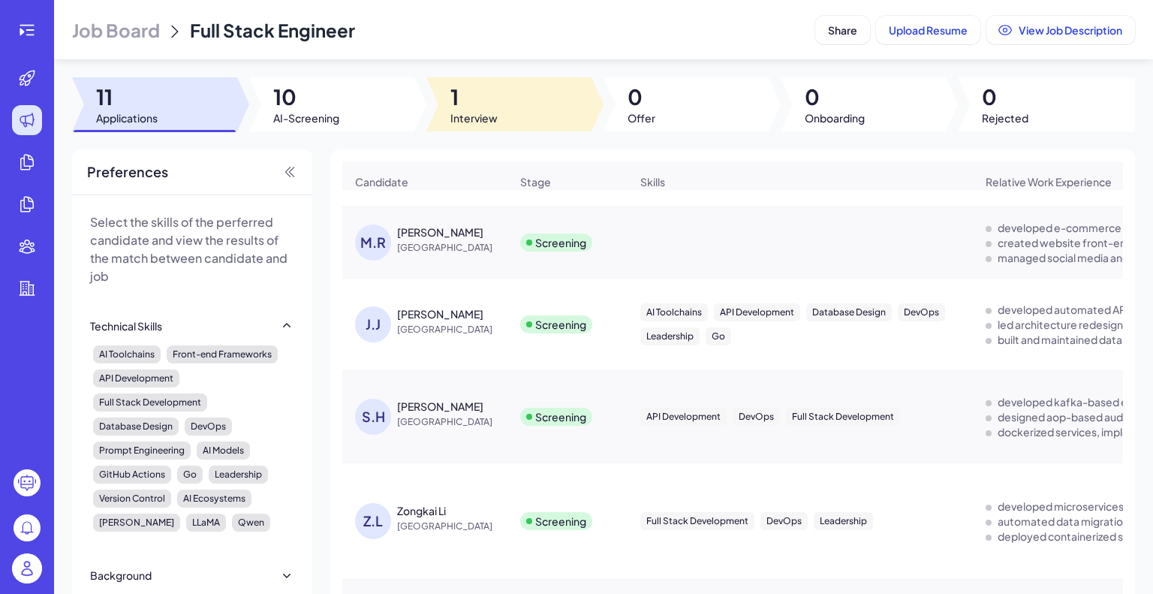
click at [520, 99] on div at bounding box center [508, 104] width 165 height 54
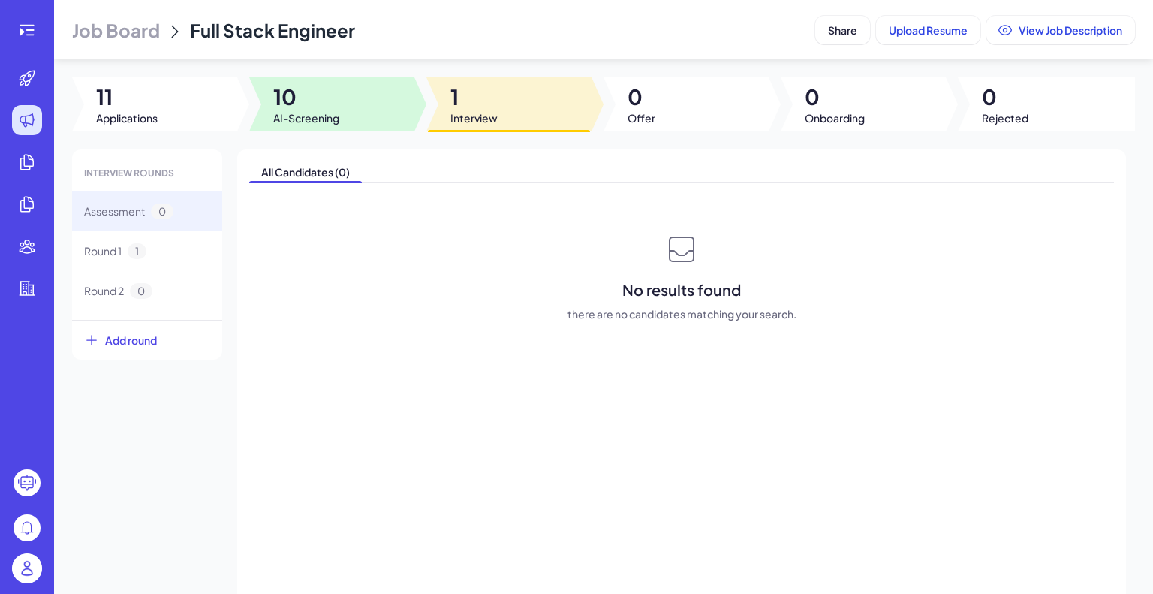
click at [375, 105] on div at bounding box center [331, 104] width 165 height 54
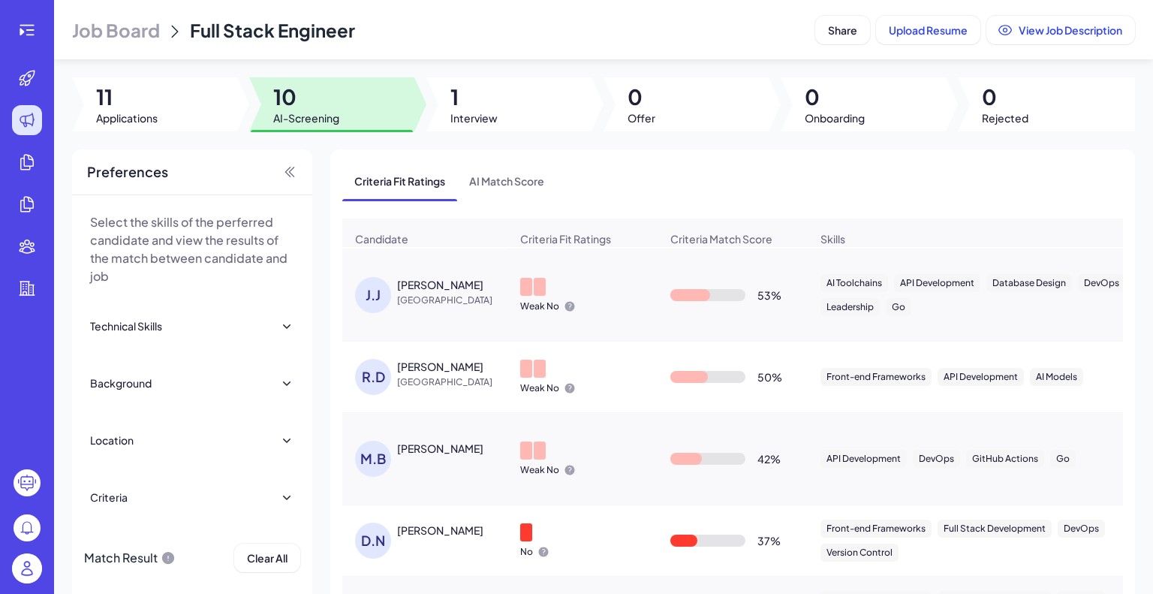
scroll to position [0, 0]
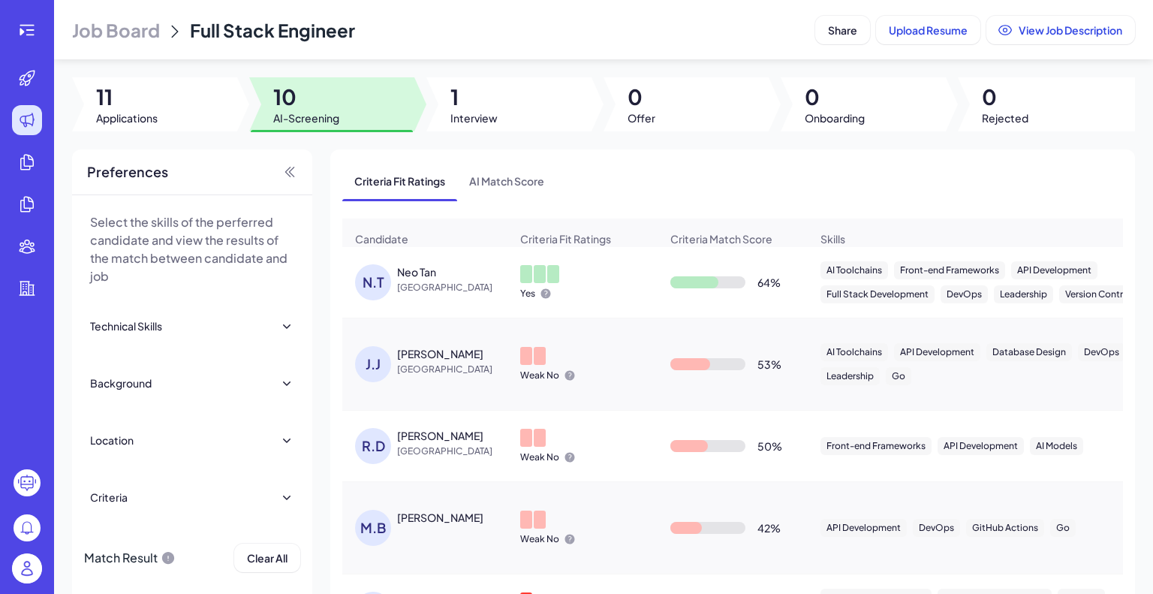
click at [409, 279] on div "Neo Tan" at bounding box center [416, 271] width 39 height 15
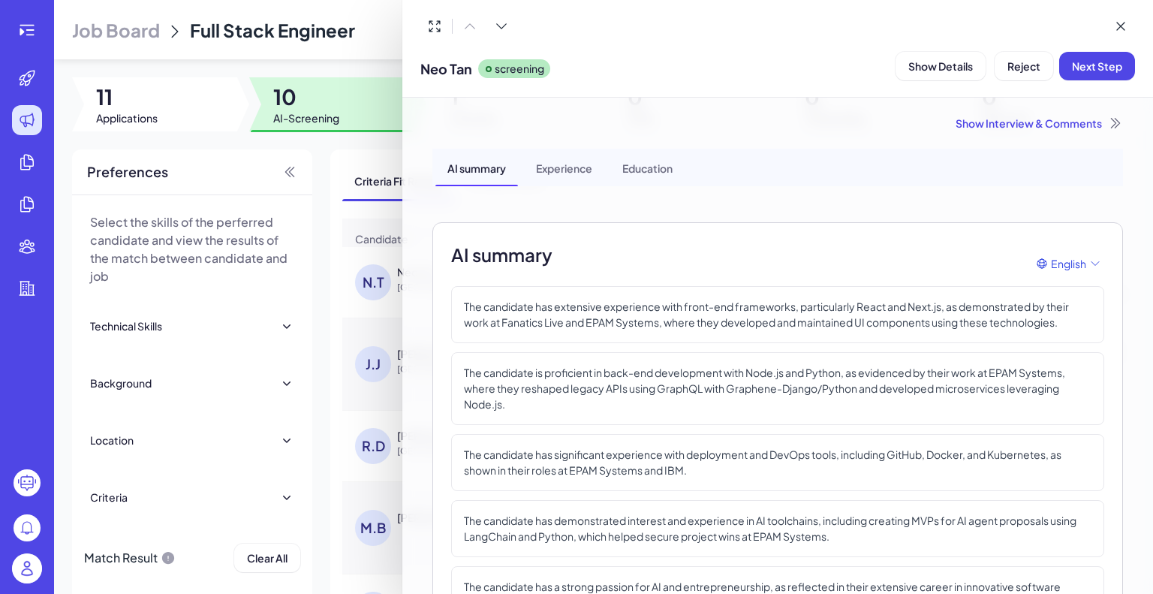
click at [1011, 120] on div "Show Interview & Comments" at bounding box center [777, 123] width 691 height 15
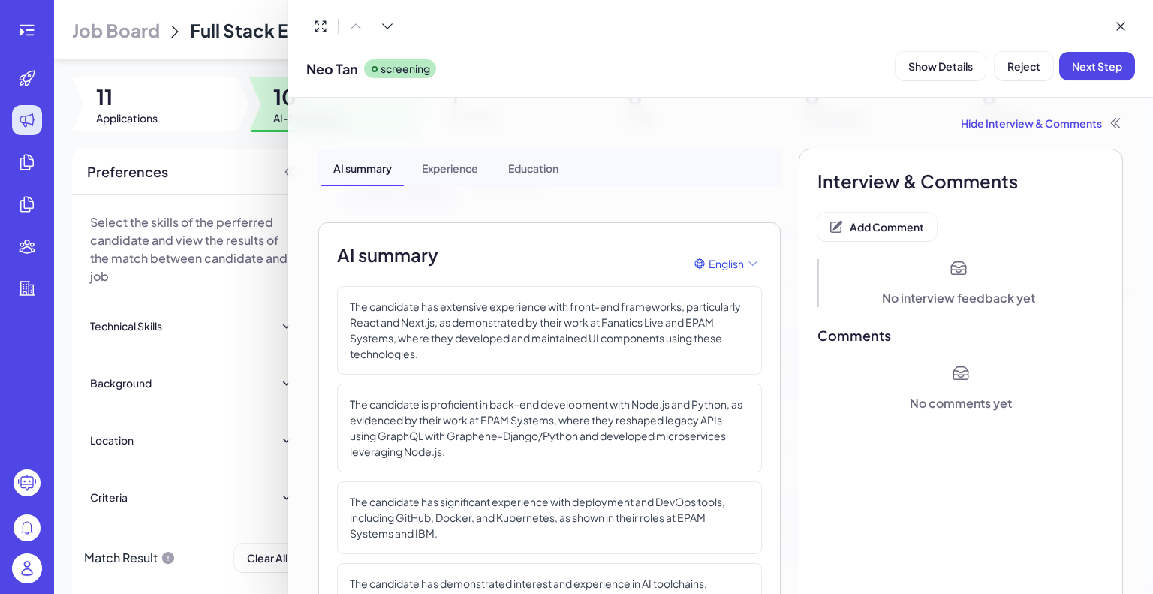
click at [1011, 120] on div "Hide Interview & Comments" at bounding box center [720, 123] width 805 height 15
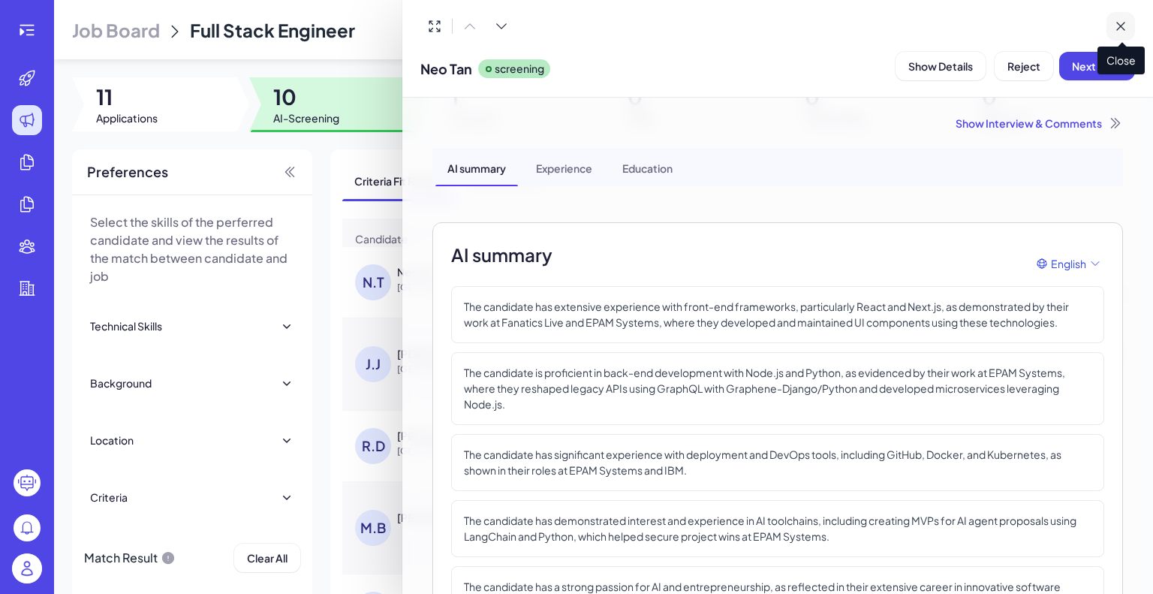
click at [1125, 18] on button at bounding box center [1121, 26] width 29 height 29
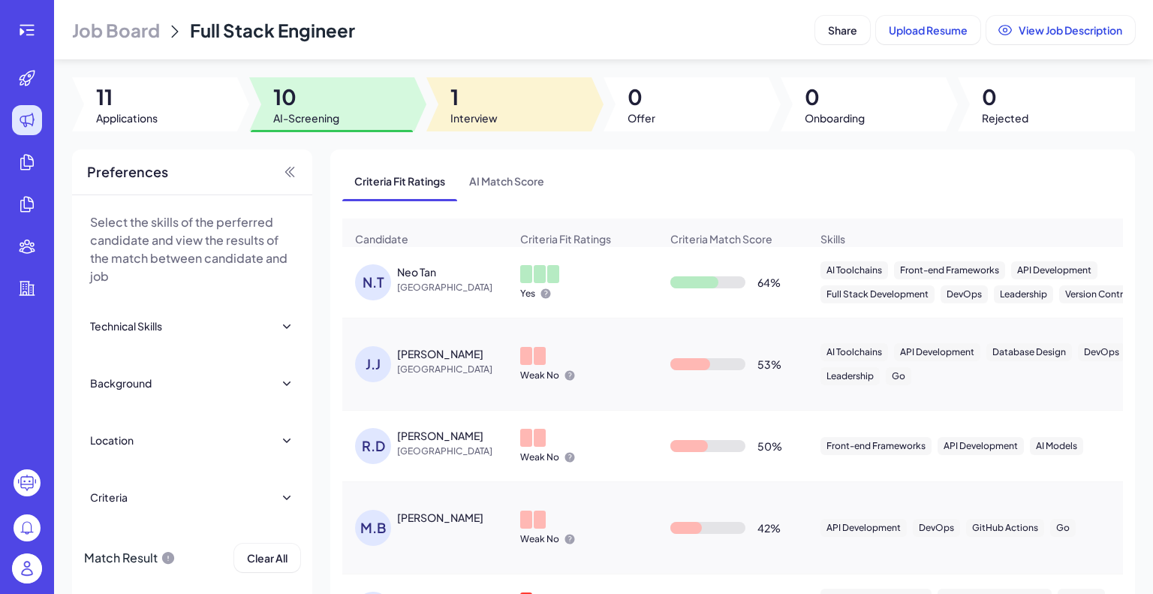
click at [500, 120] on div at bounding box center [508, 104] width 165 height 54
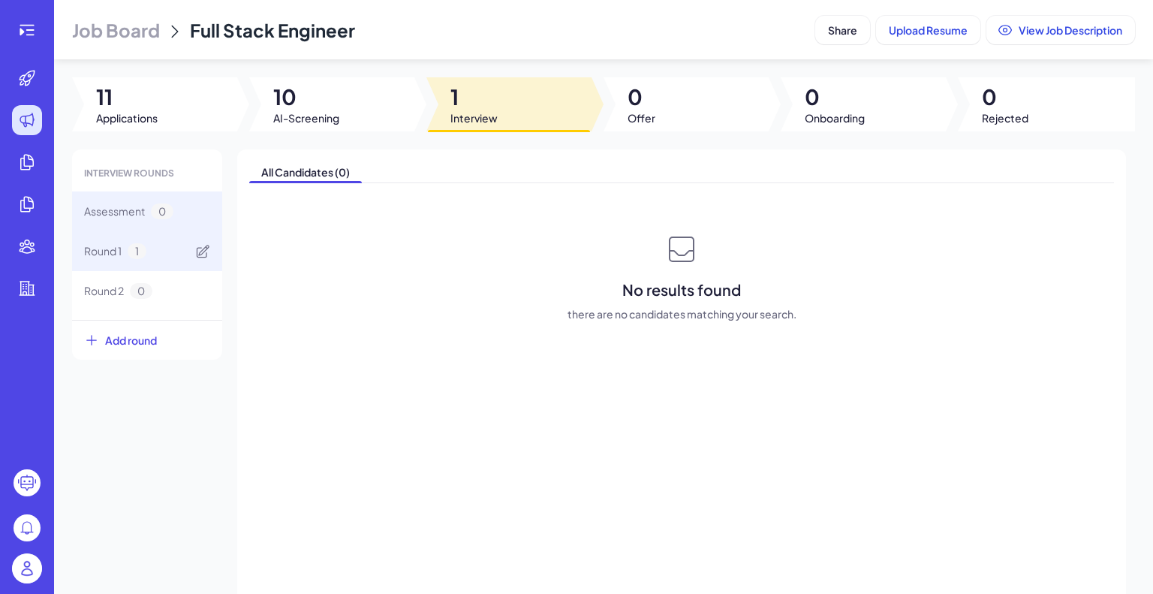
click at [113, 252] on span "Round 1" at bounding box center [103, 251] width 38 height 16
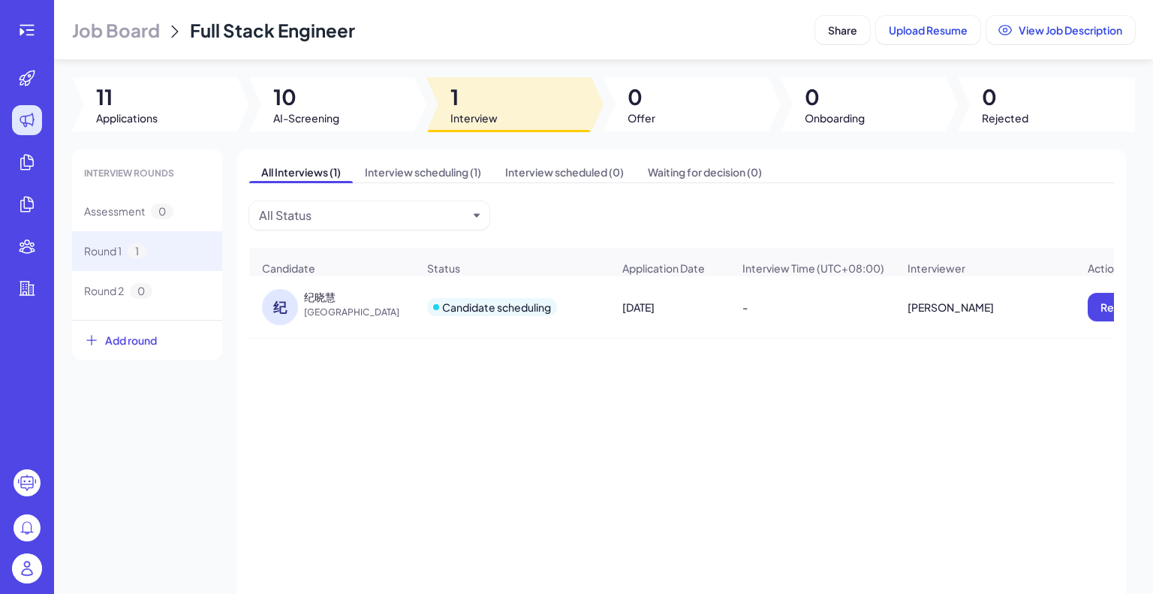
click at [414, 320] on span "China" at bounding box center [360, 312] width 113 height 15
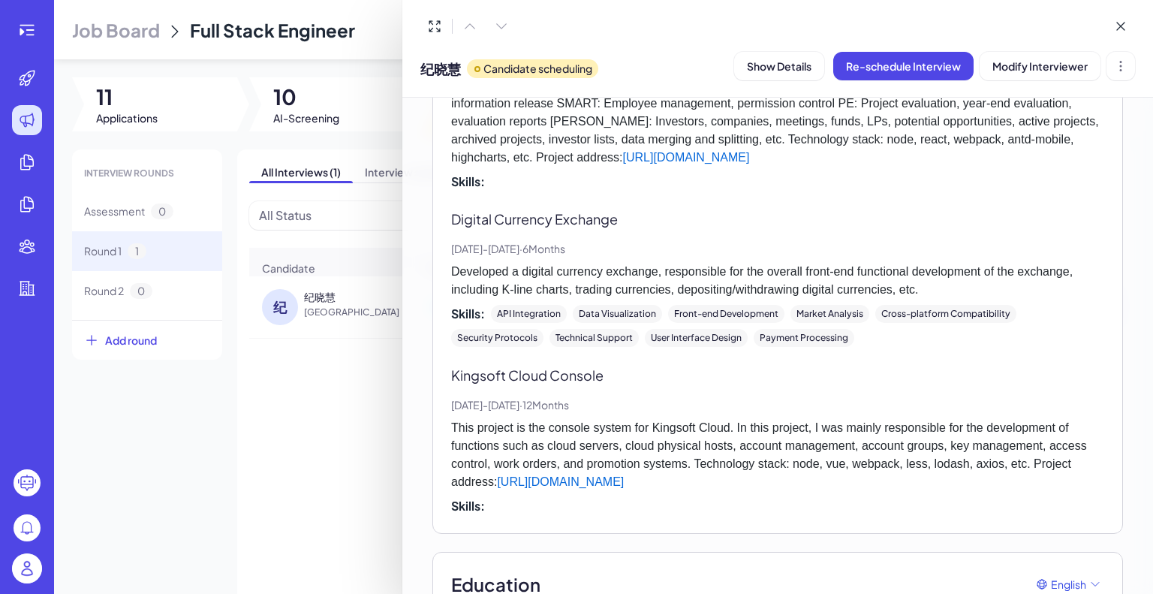
scroll to position [3197, 0]
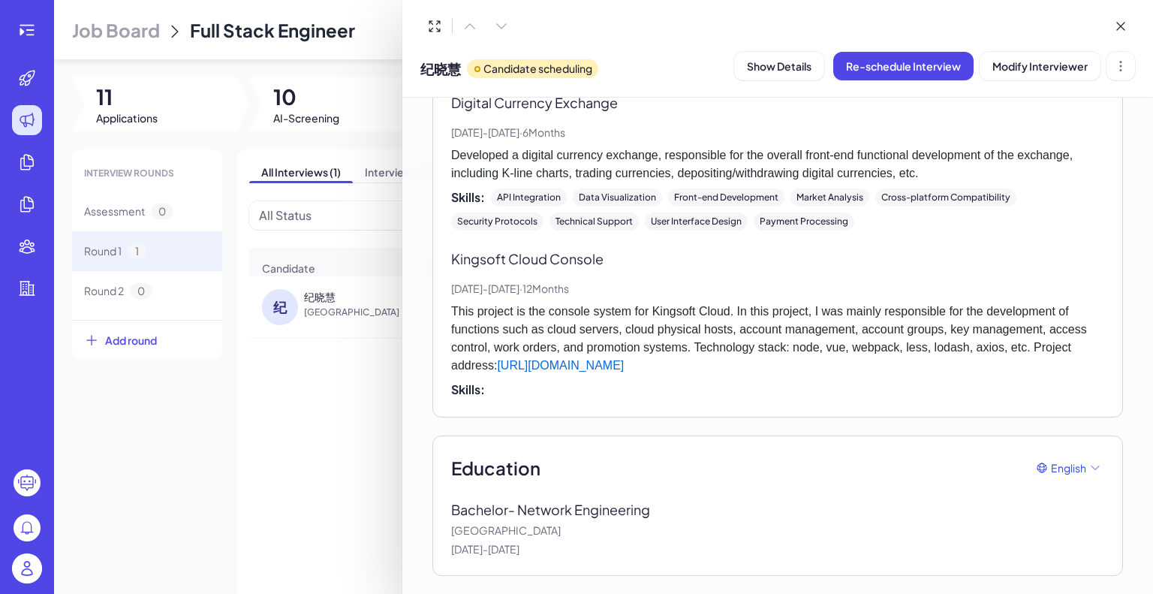
click at [346, 415] on div at bounding box center [576, 297] width 1153 height 594
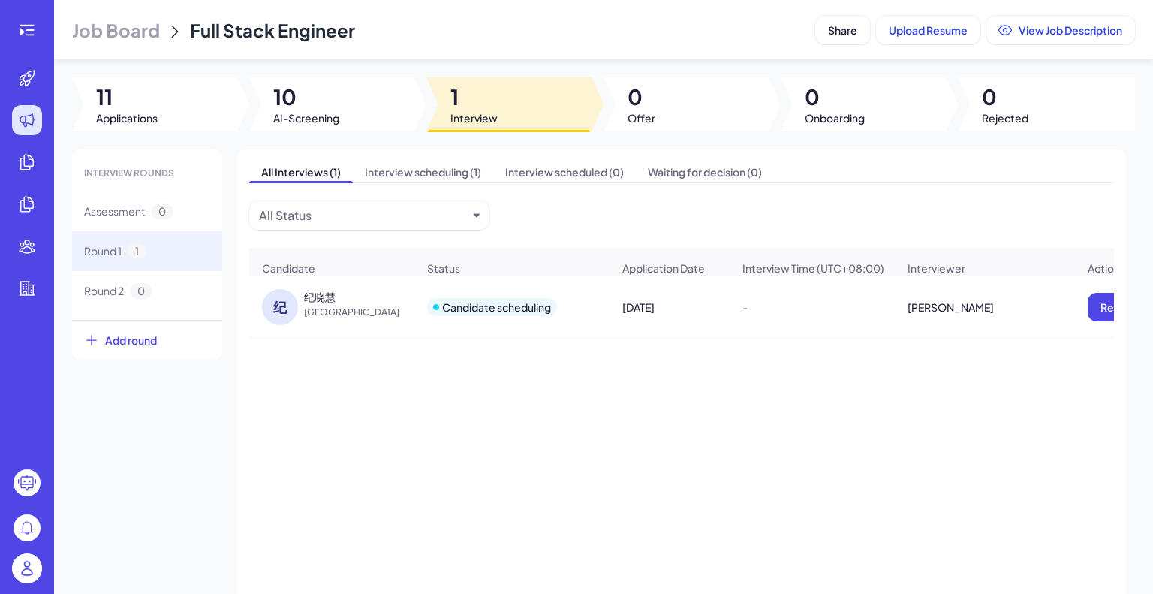
click at [514, 308] on div "Candidate scheduling" at bounding box center [496, 307] width 109 height 15
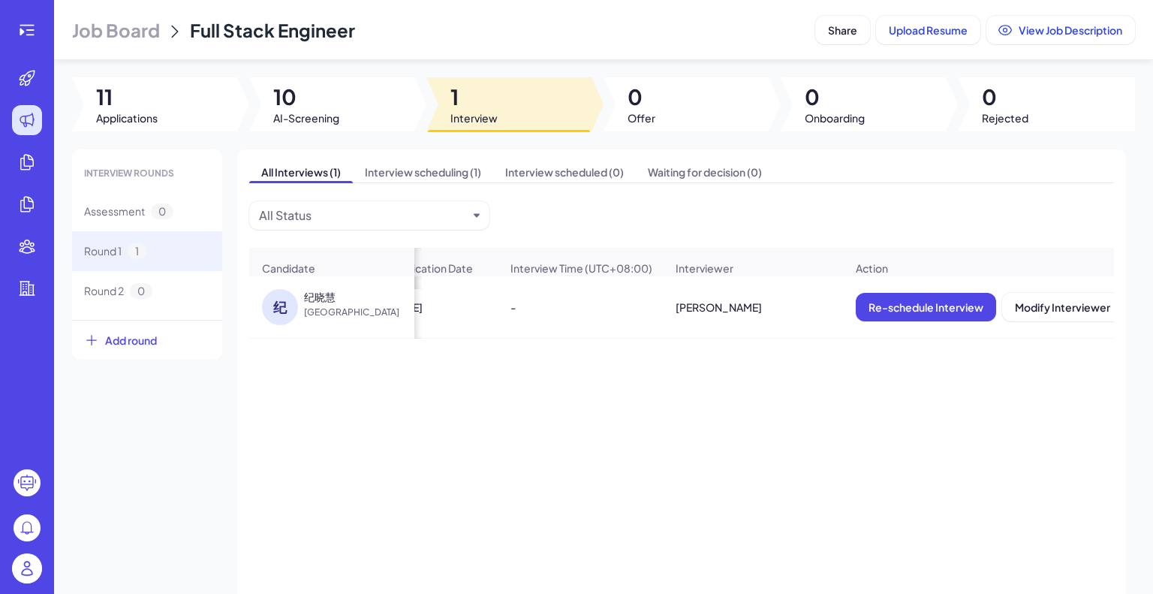
scroll to position [0, 366]
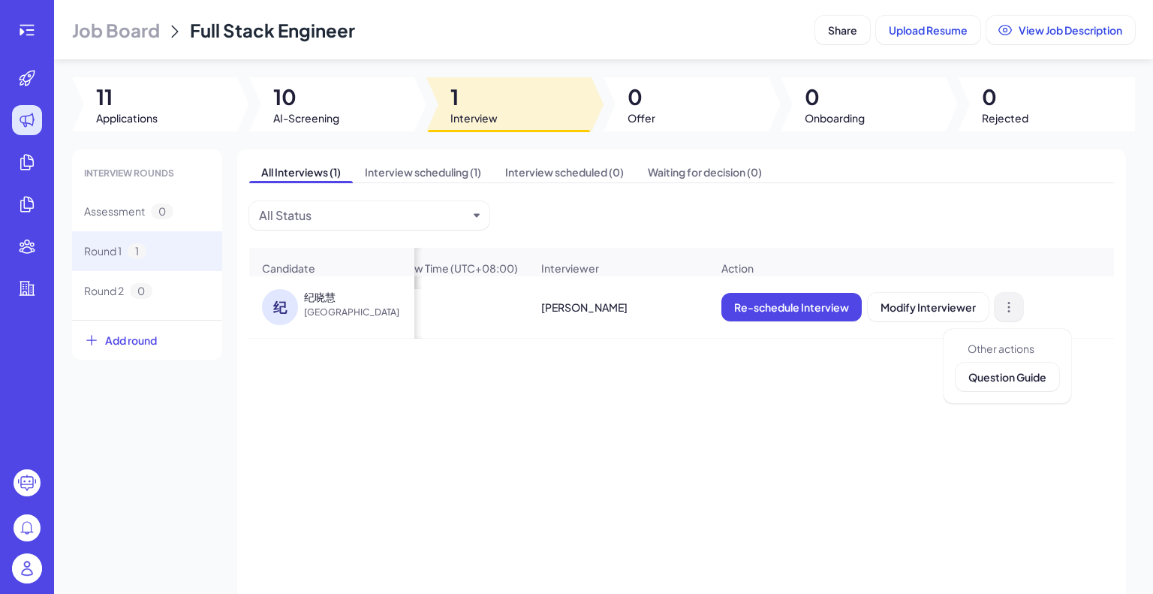
click at [1014, 306] on button at bounding box center [1009, 307] width 29 height 29
click at [750, 393] on div "纪 纪晓慧 China Candidate scheduling Jul 14, 2025 - Kate Re-schedule Interview Modi…" at bounding box center [681, 450] width 865 height 349
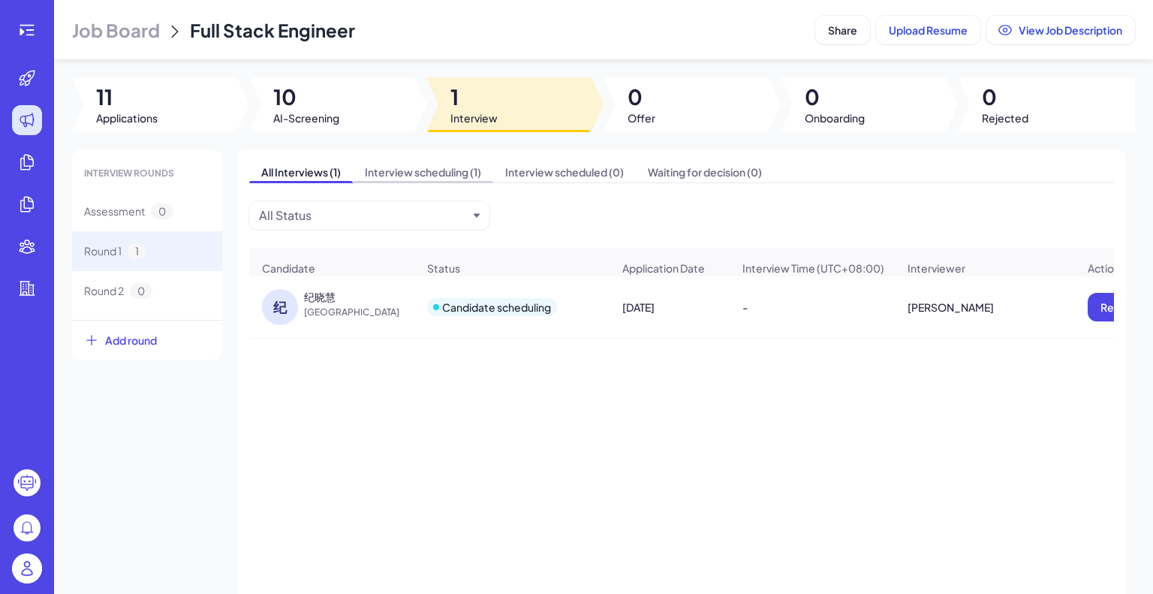
click at [403, 165] on span "Interview scheduling (1)" at bounding box center [423, 171] width 140 height 21
click at [466, 315] on div "Candidate scheduling" at bounding box center [496, 307] width 109 height 15
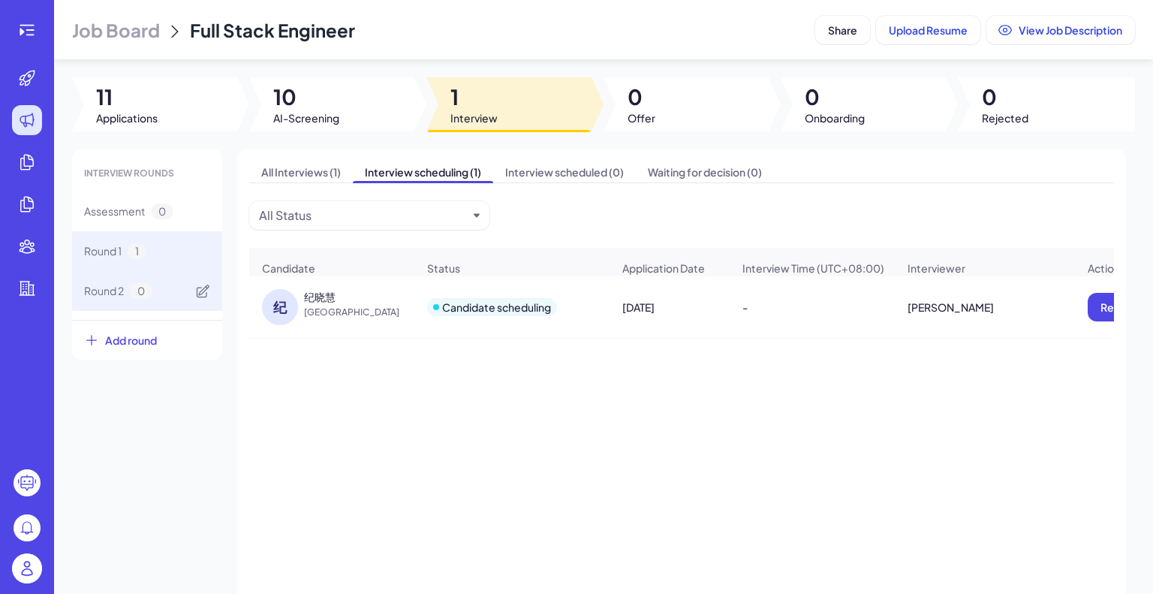
click at [123, 285] on span "Round 2" at bounding box center [104, 291] width 40 height 16
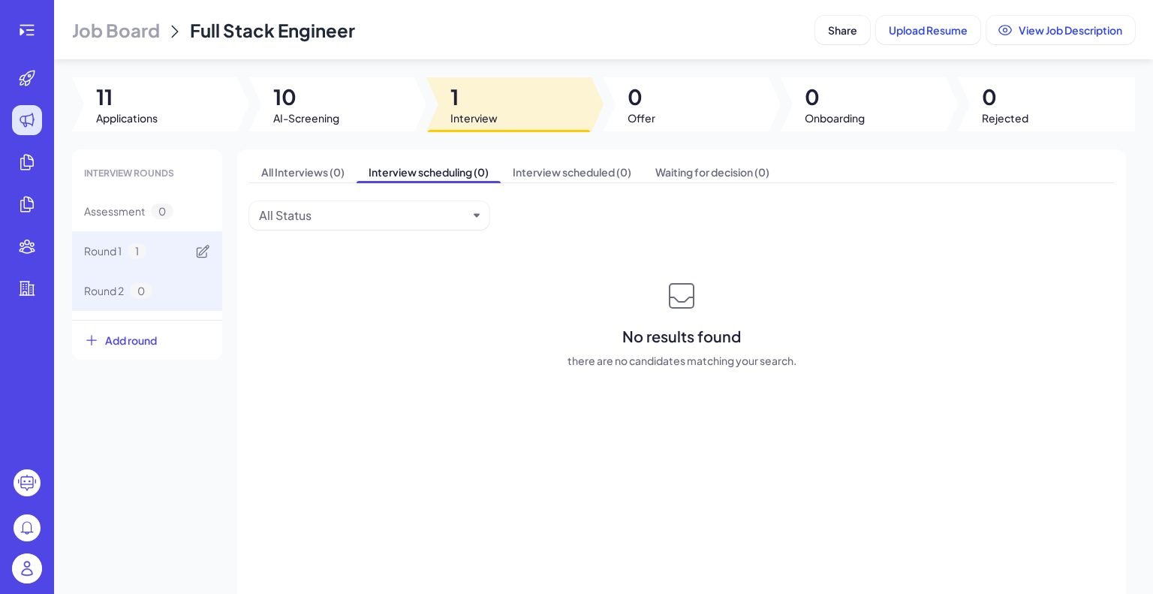
click at [86, 253] on span "Round 1" at bounding box center [103, 251] width 38 height 16
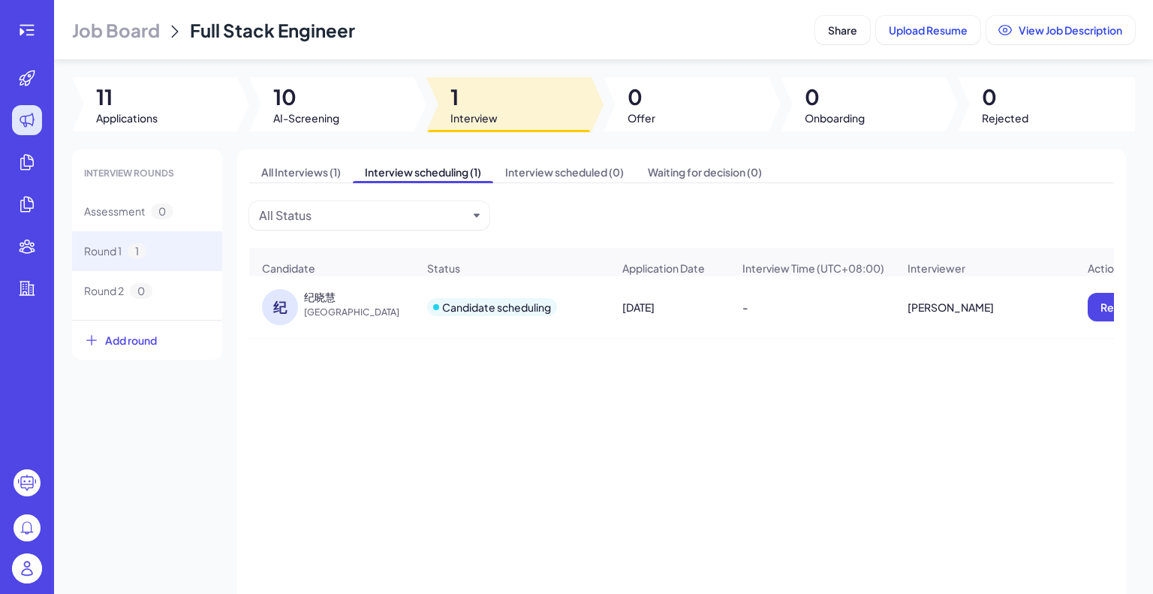
scroll to position [0, 366]
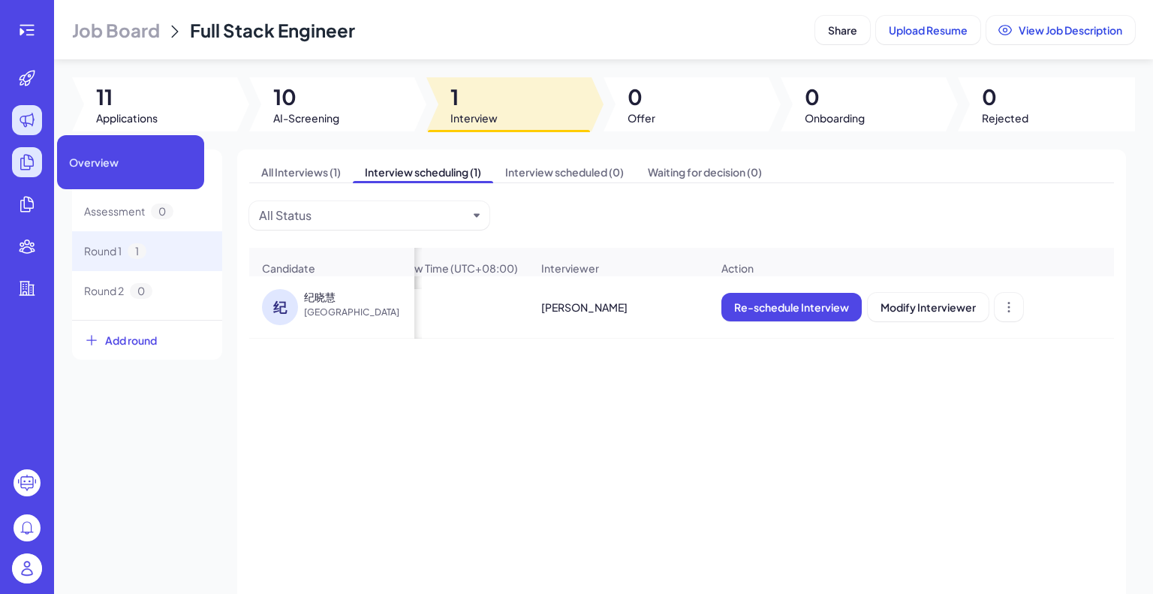
click at [23, 161] on icon at bounding box center [27, 162] width 13 height 15
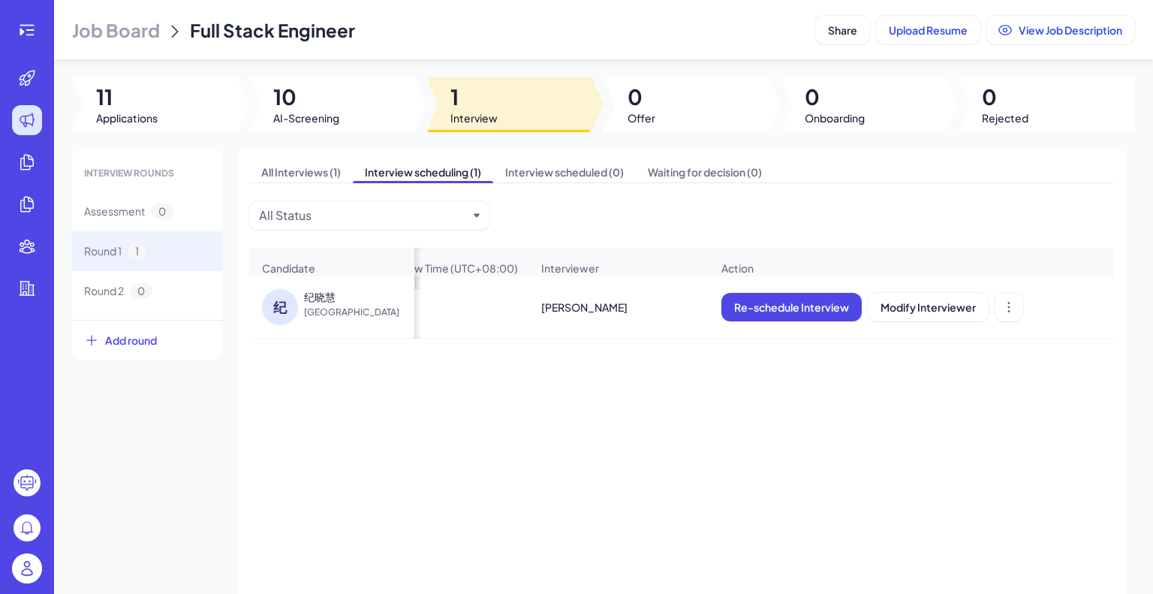
scroll to position [0, 0]
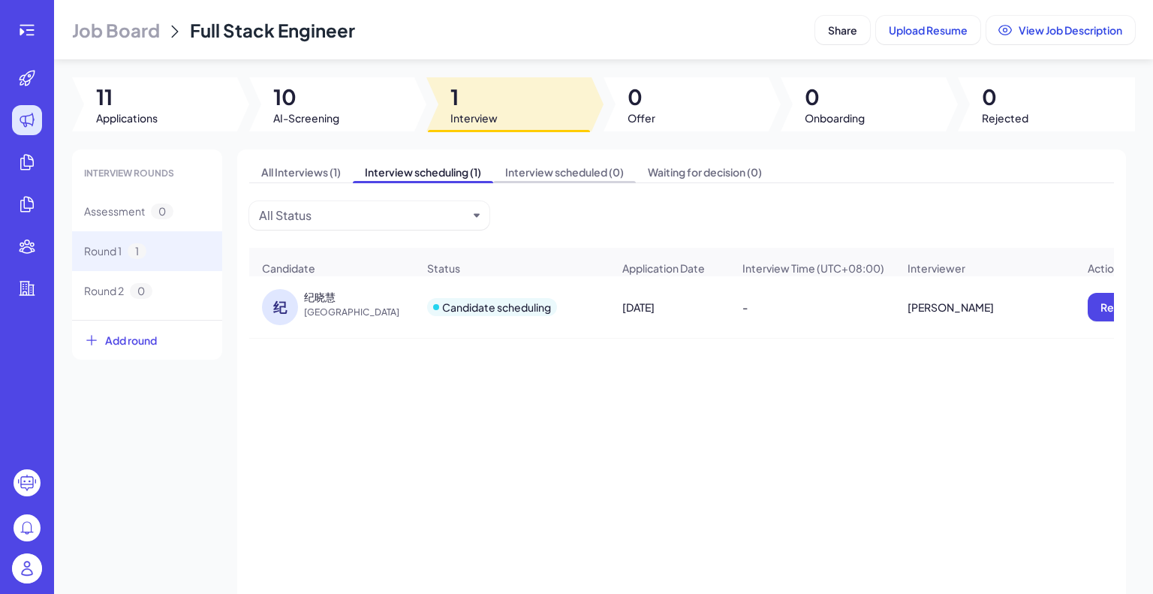
click at [559, 177] on span "Interview scheduled (0)" at bounding box center [564, 171] width 143 height 21
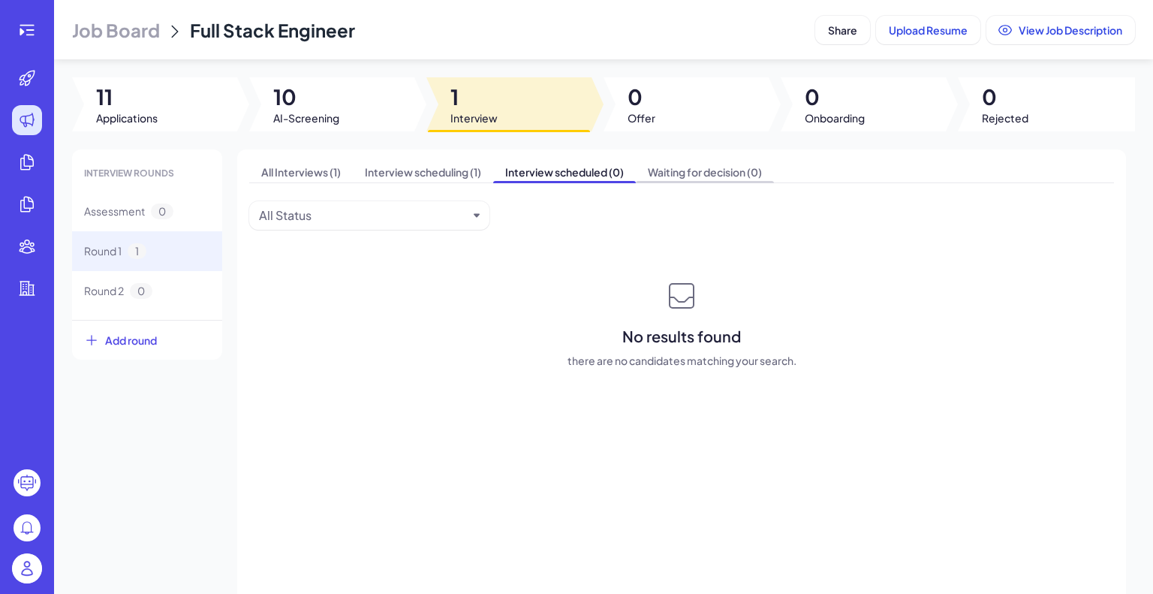
click at [716, 171] on span "Waiting for decision (0)" at bounding box center [705, 171] width 138 height 21
click at [422, 166] on span "Interview scheduling (1)" at bounding box center [423, 171] width 140 height 21
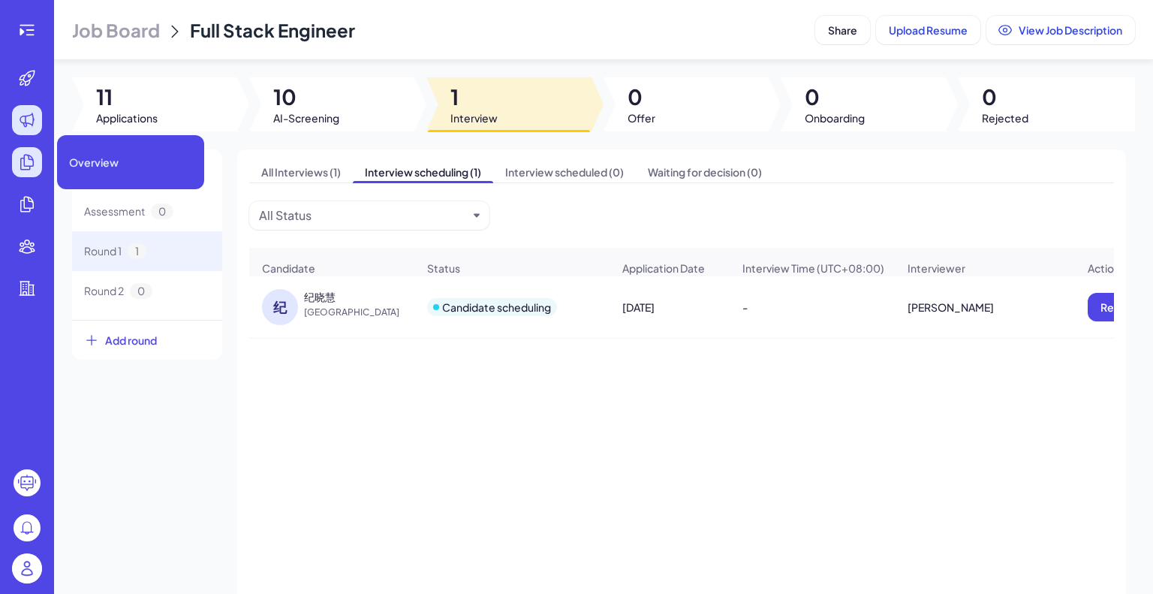
click at [29, 159] on icon at bounding box center [27, 162] width 13 height 15
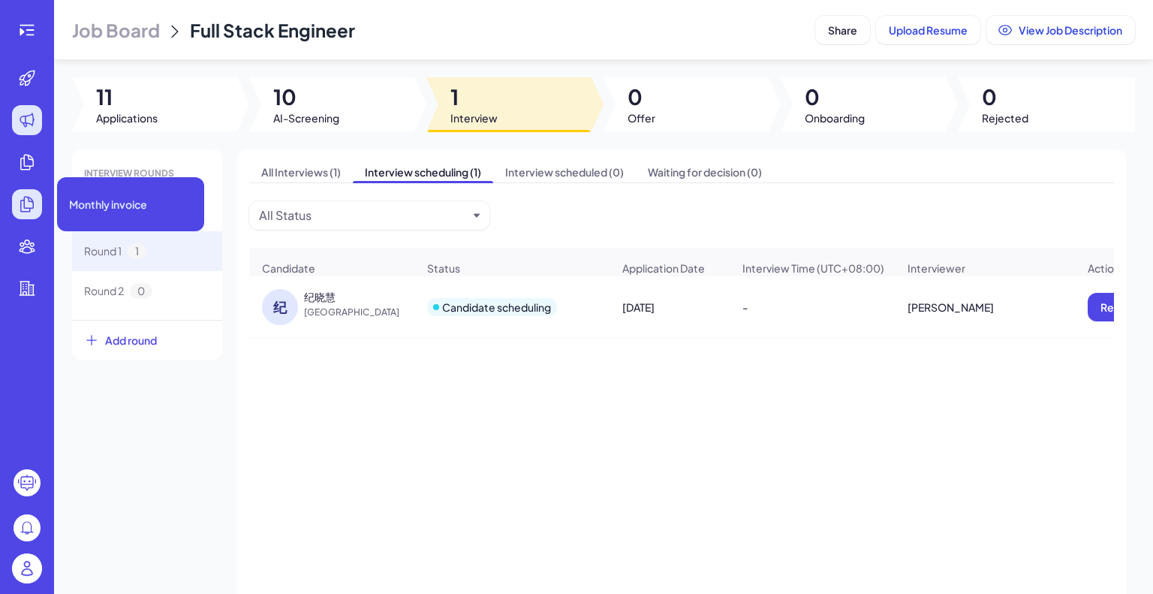
click at [27, 197] on icon at bounding box center [27, 204] width 13 height 15
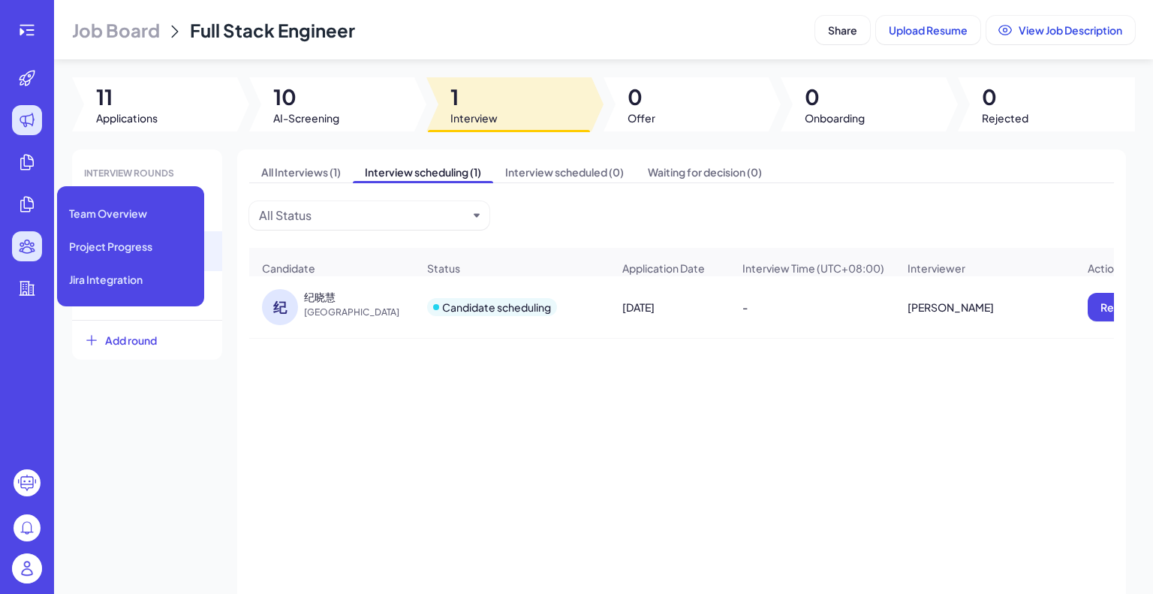
click at [29, 236] on div at bounding box center [27, 246] width 30 height 30
click at [140, 209] on span "Team Overview" at bounding box center [108, 213] width 78 height 15
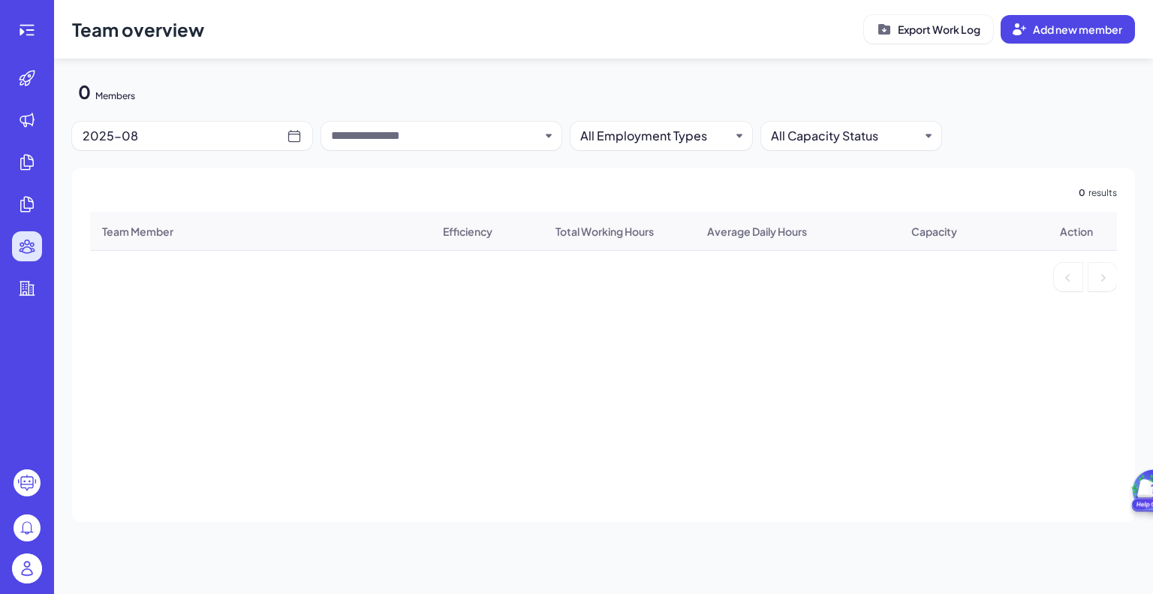
click at [17, 559] on img at bounding box center [27, 568] width 30 height 30
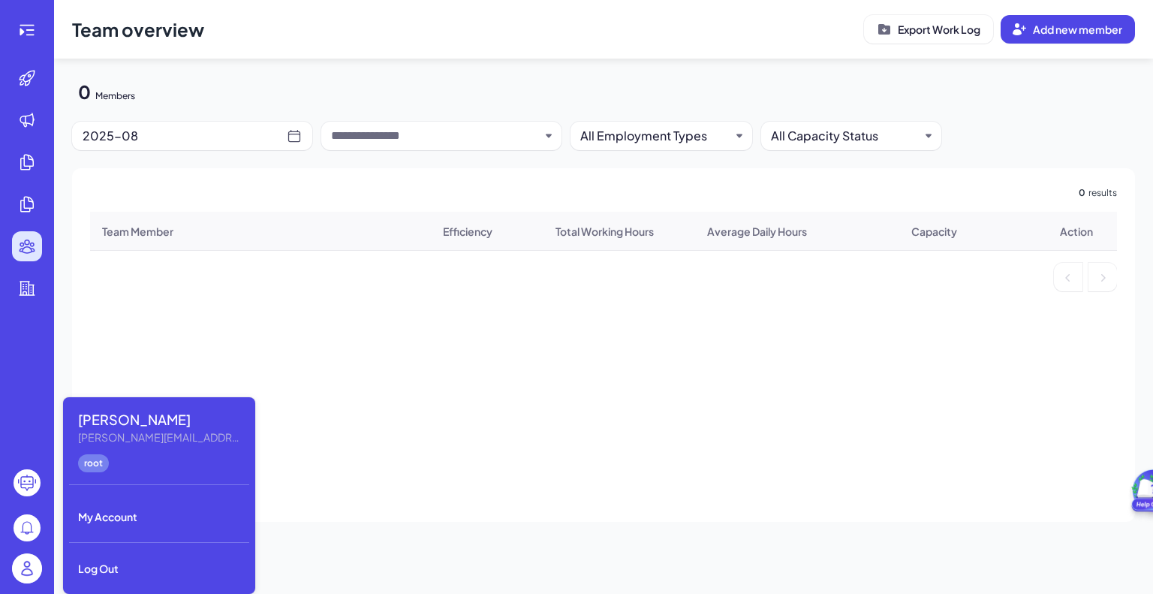
click at [360, 443] on div at bounding box center [603, 386] width 1027 height 271
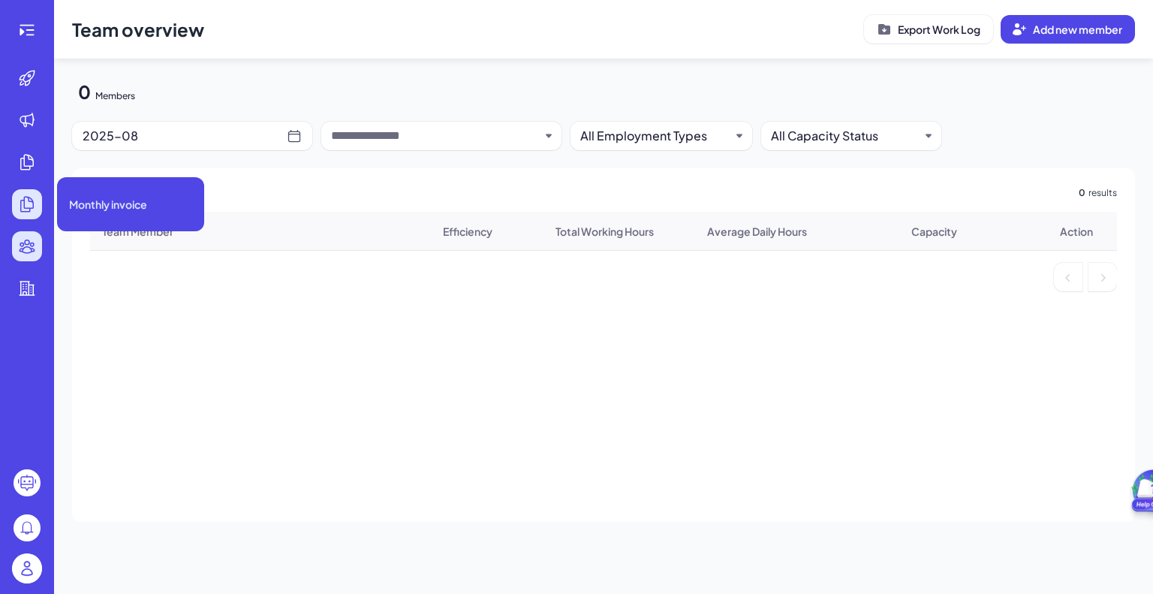
click at [27, 209] on icon at bounding box center [27, 204] width 13 height 15
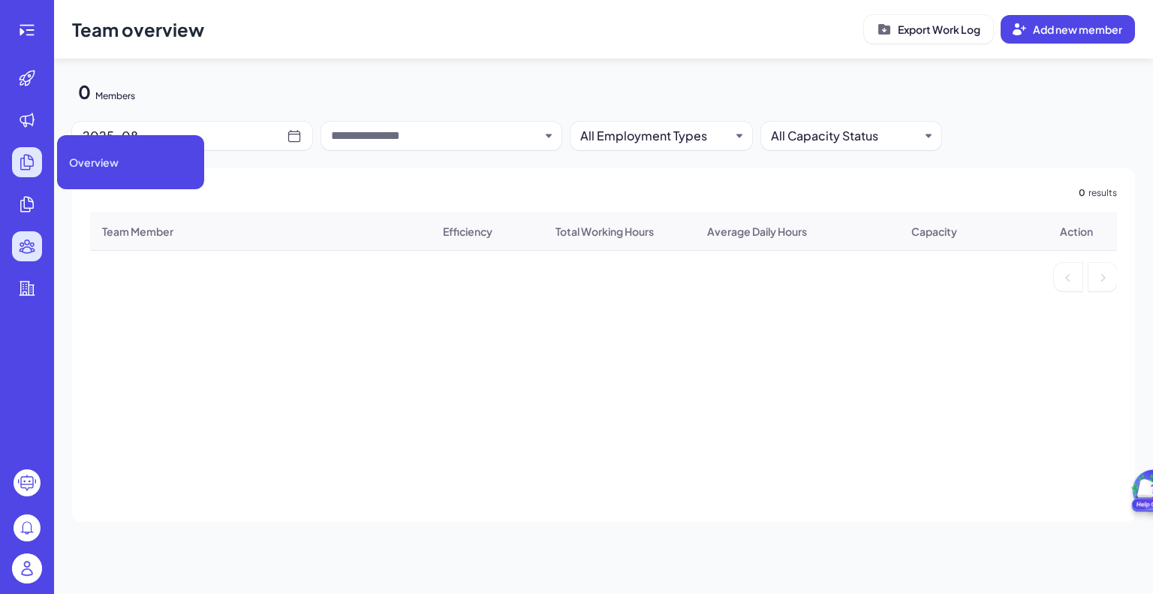
click at [28, 158] on icon at bounding box center [27, 162] width 18 height 18
click at [86, 157] on span "Overview" at bounding box center [94, 162] width 50 height 15
